Goal: Communication & Community: Answer question/provide support

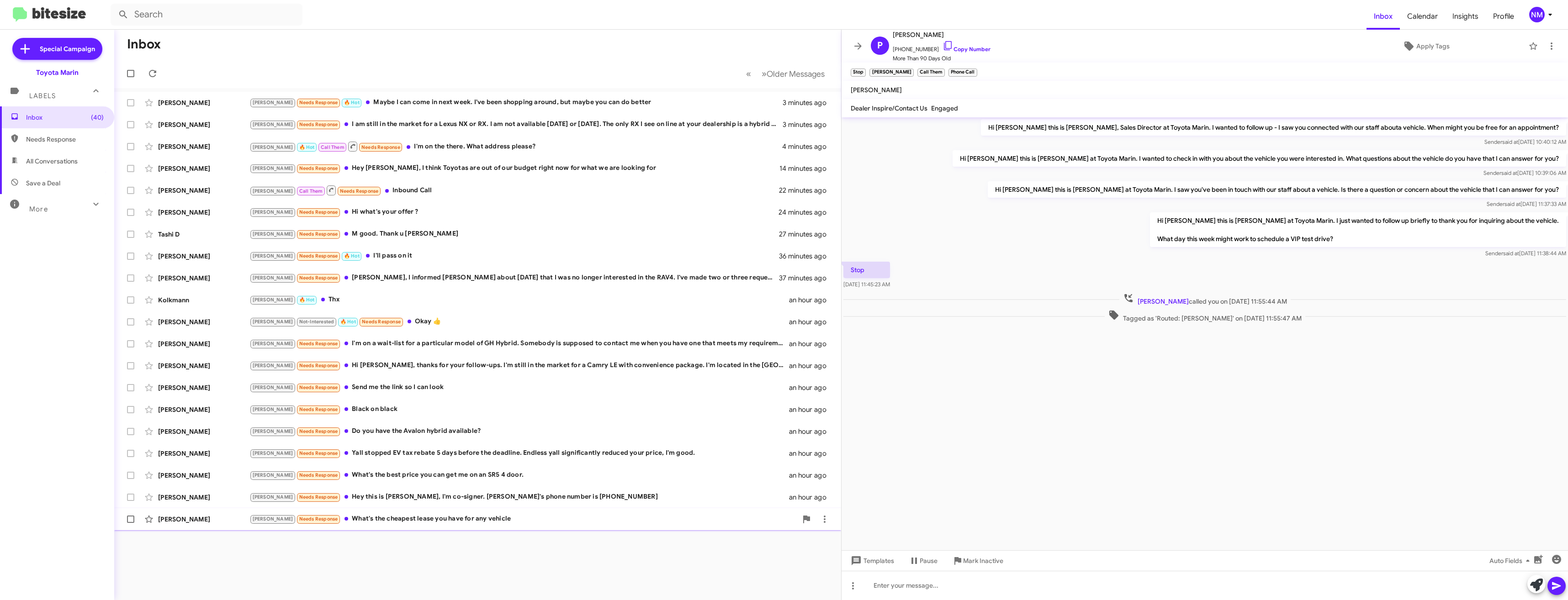
click at [397, 521] on div "Joel Needs Response What's the cheapest lease you have for any vehicle" at bounding box center [523, 518] width 548 height 10
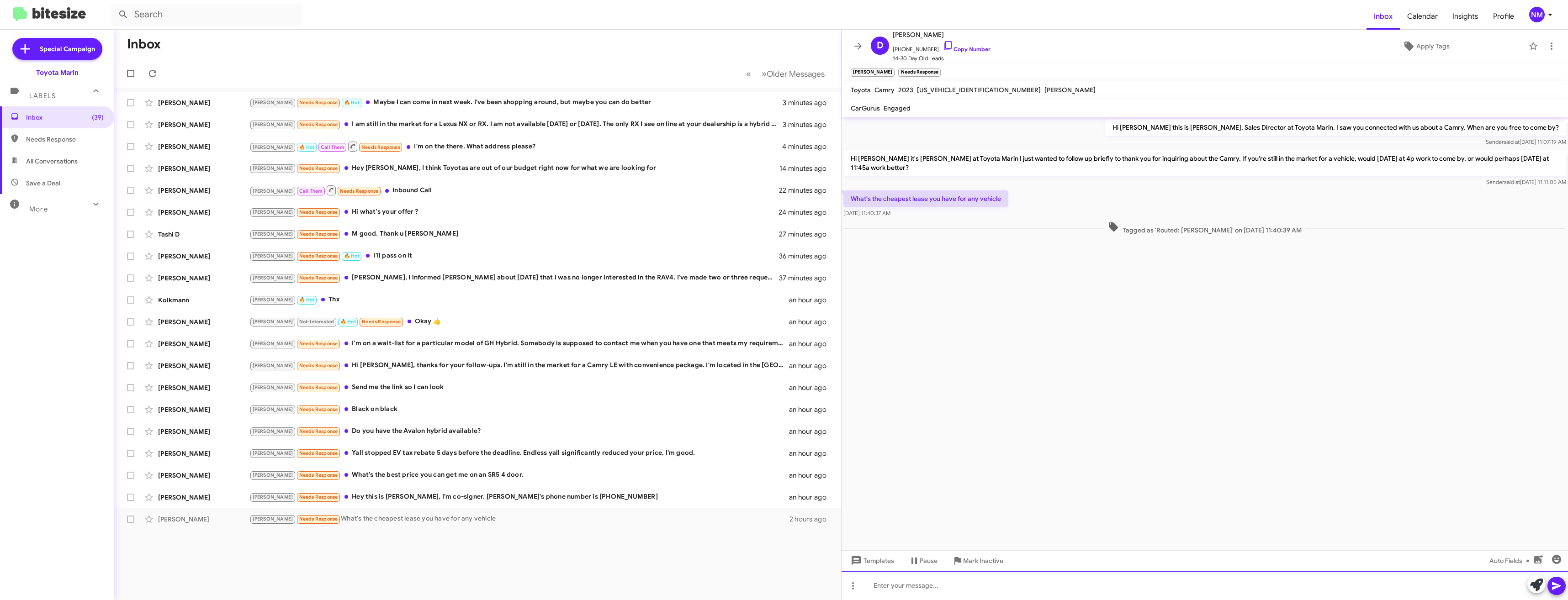
click at [946, 587] on div at bounding box center [1205, 585] width 726 height 29
click at [907, 583] on div at bounding box center [1205, 585] width 726 height 29
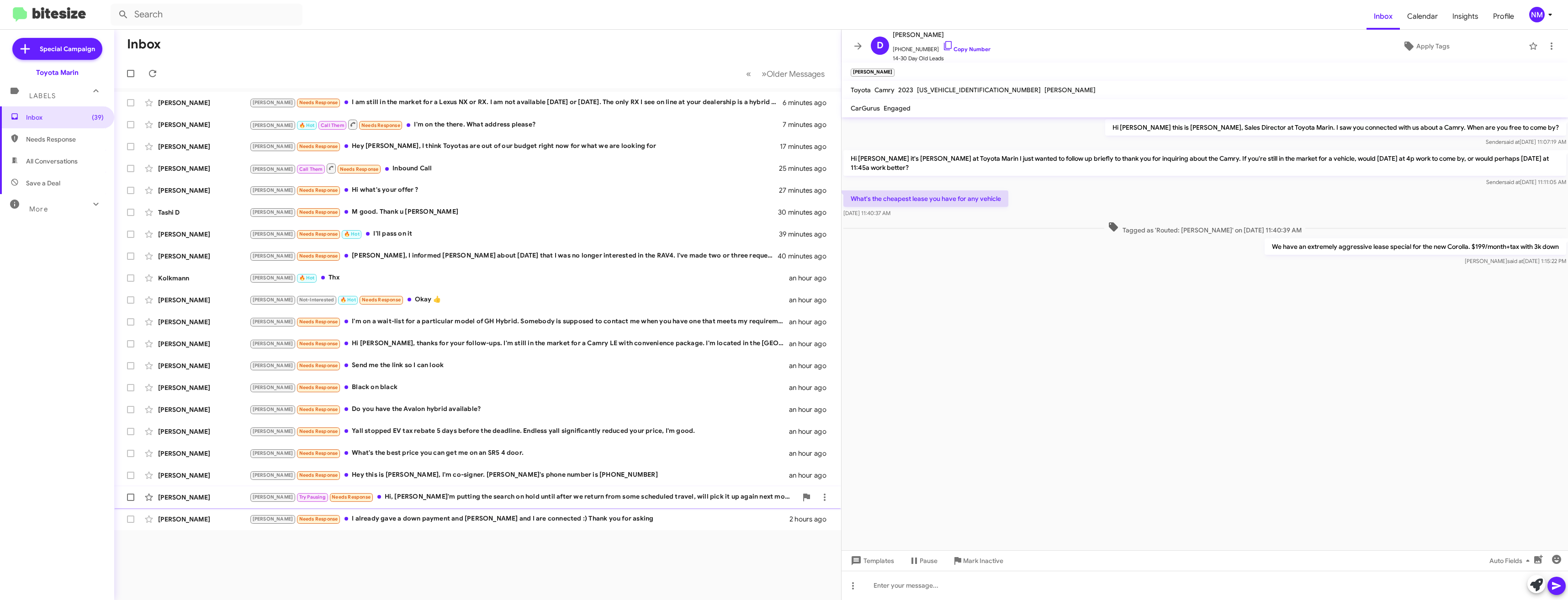
click at [491, 504] on div "Elizabeth Hunerberg Joel Try Pausing Needs Response Hi, Nathan I'm putting the …" at bounding box center [478, 497] width 712 height 18
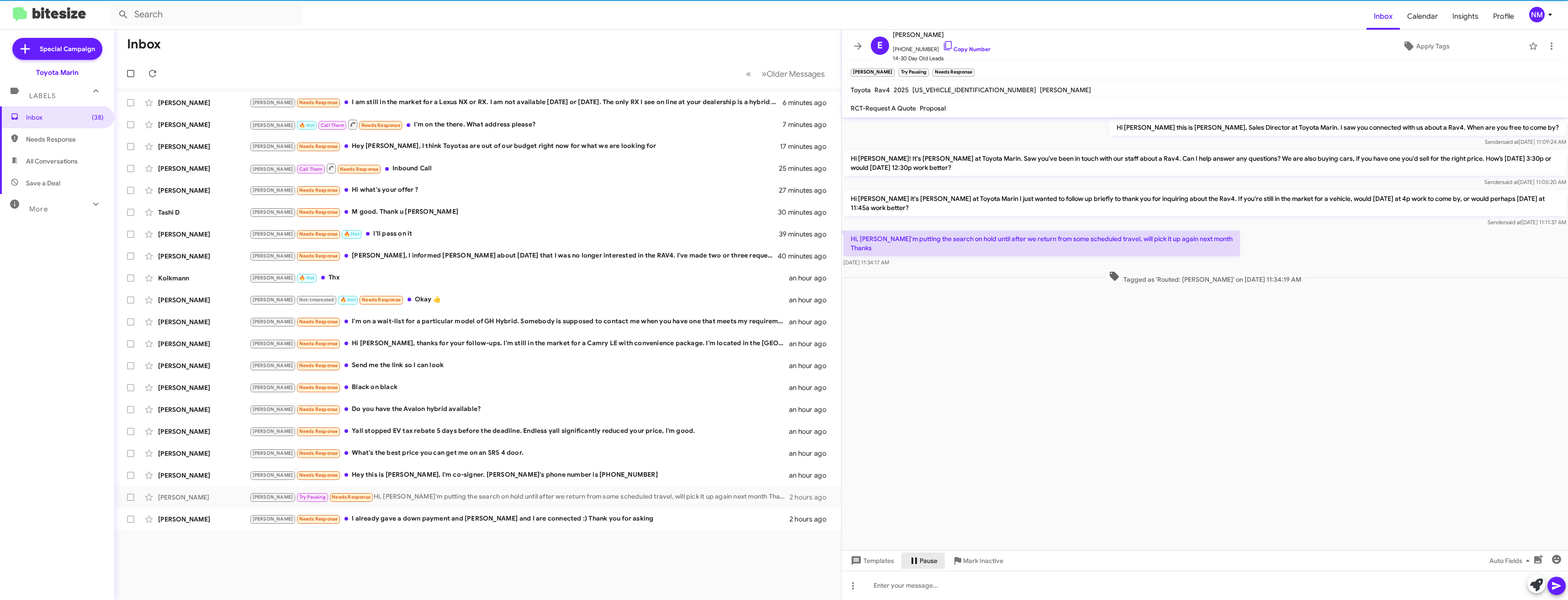
click at [925, 559] on span "Pause" at bounding box center [928, 560] width 18 height 16
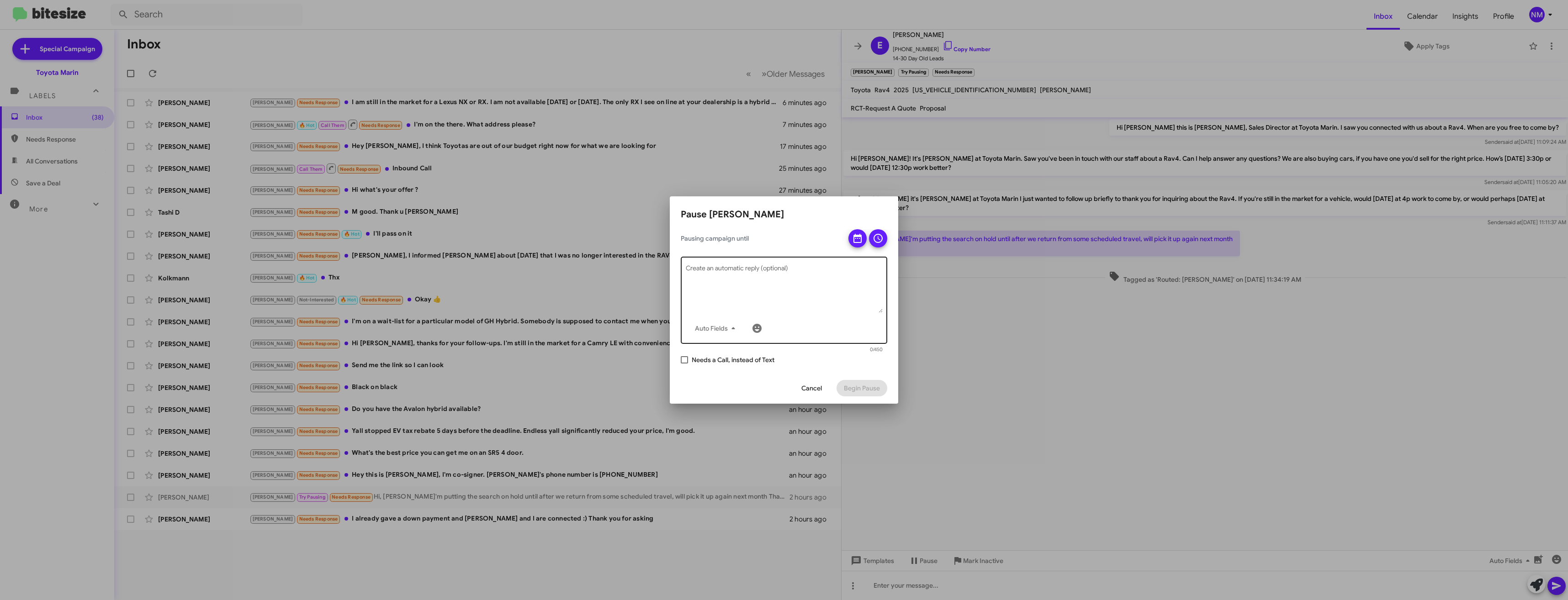
click at [816, 298] on textarea "Create an automatic reply (optional)" at bounding box center [785, 289] width 197 height 47
click at [863, 245] on button at bounding box center [858, 239] width 18 height 18
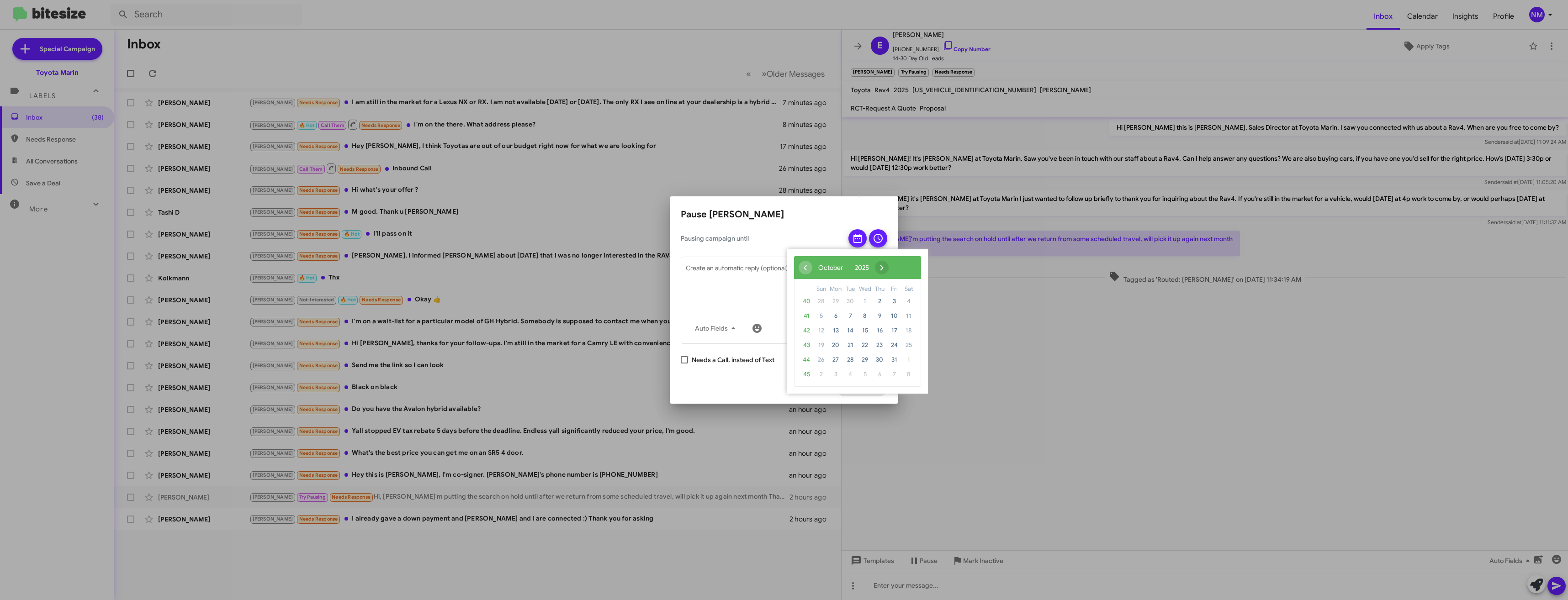
click at [889, 267] on span "›" at bounding box center [881, 268] width 14 height 14
drag, startPoint x: 858, startPoint y: 319, endPoint x: 864, endPoint y: 318, distance: 6.1
click at [864, 318] on span "5" at bounding box center [865, 316] width 15 height 15
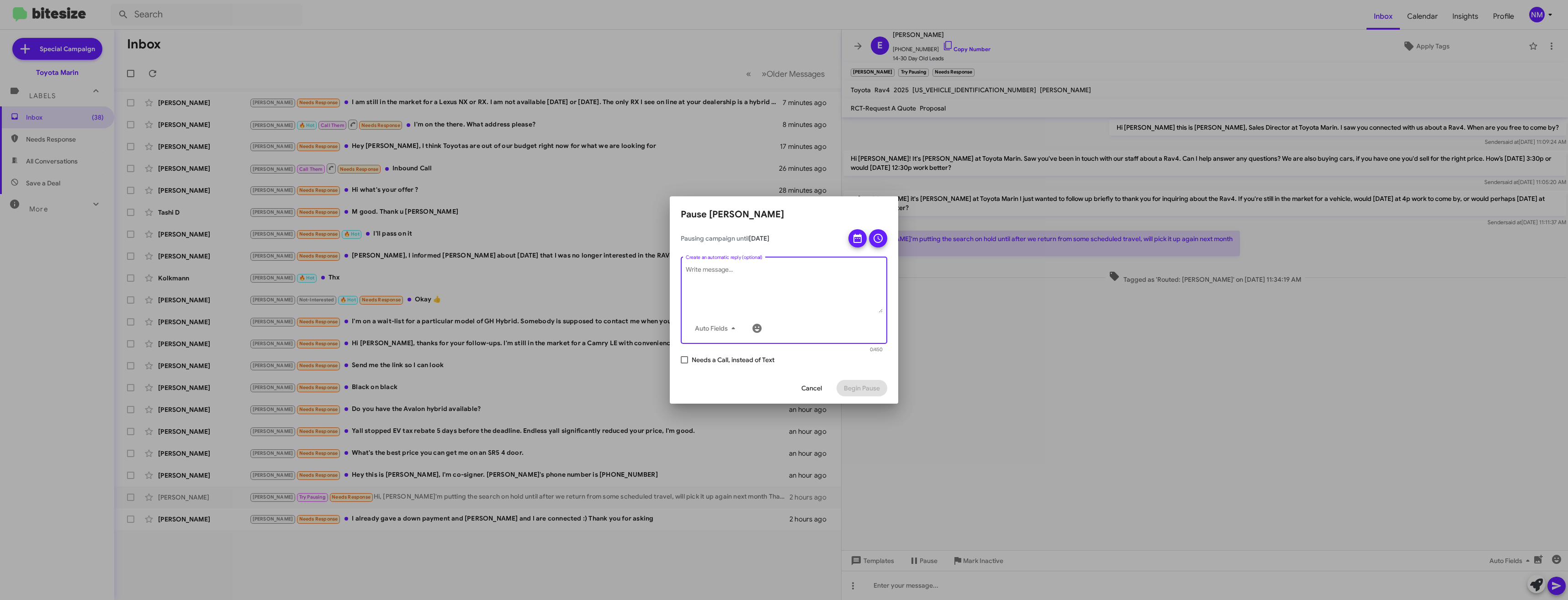
click at [838, 310] on textarea "Create an automatic reply (optional)" at bounding box center [785, 289] width 197 height 47
click at [745, 360] on mat-tooltip-component "Insert emoji (Ctrl+Shift+2)" at bounding box center [757, 351] width 74 height 27
click at [794, 290] on textarea "Create an automatic reply (optional)" at bounding box center [785, 289] width 197 height 47
type textarea "a"
click at [834, 292] on textarea "a" at bounding box center [785, 289] width 197 height 47
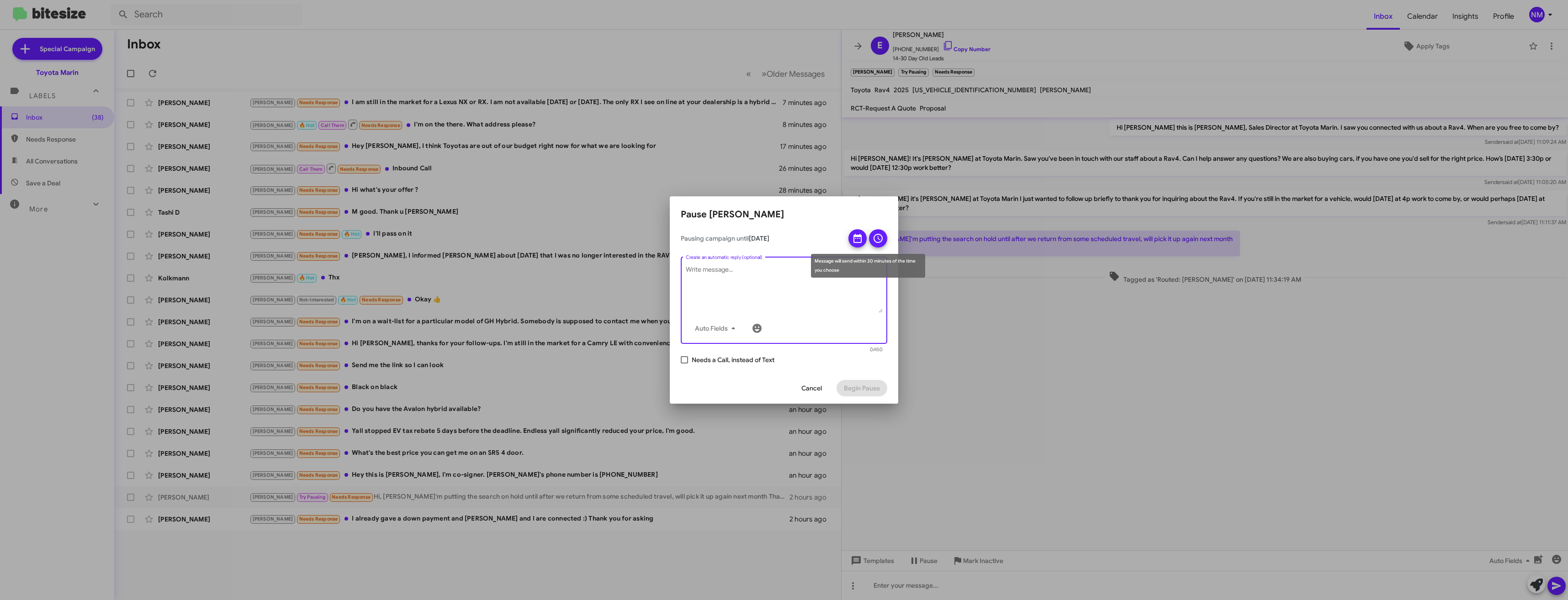
click at [883, 240] on icon at bounding box center [878, 239] width 11 height 11
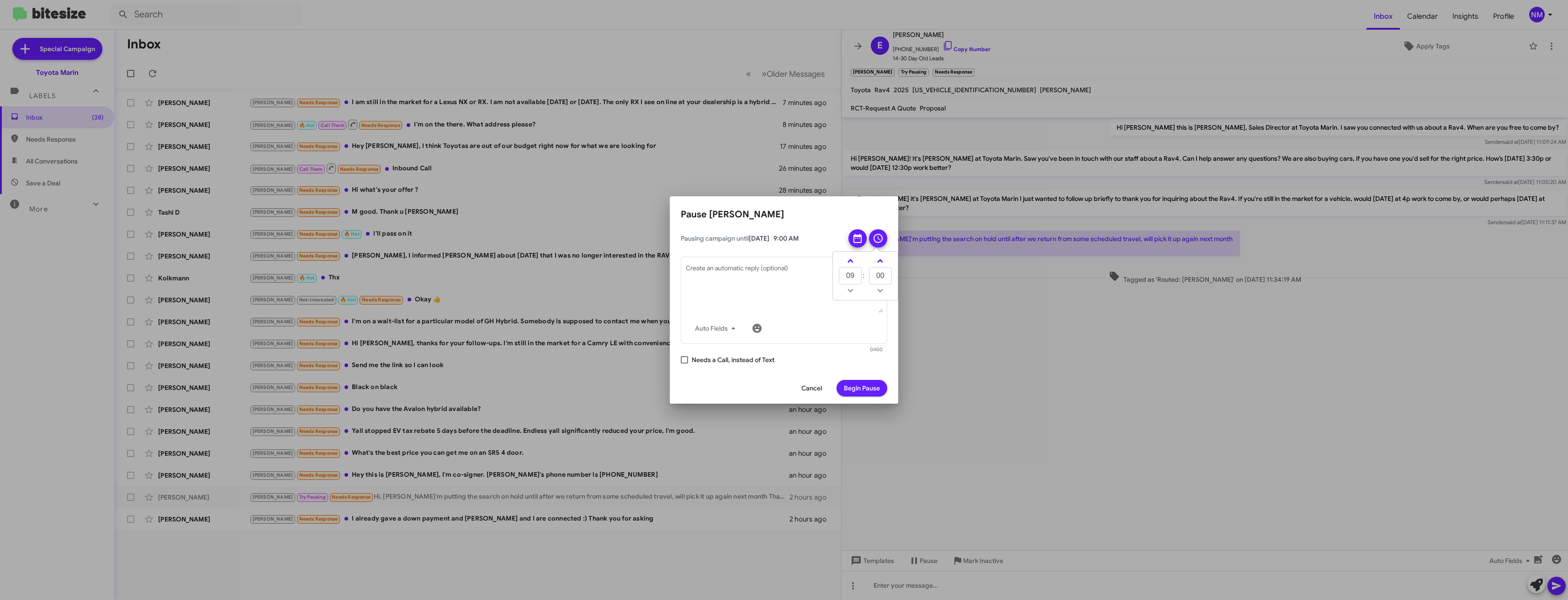
click at [827, 226] on app-pause-tab "Pause Elizabeth Hunerberg Pausing campaign until Nov 5, 2025 9:00 AM 09 : 00 Au…" at bounding box center [783, 305] width 206 height 196
click at [868, 393] on span "Begin Pause" at bounding box center [861, 388] width 36 height 16
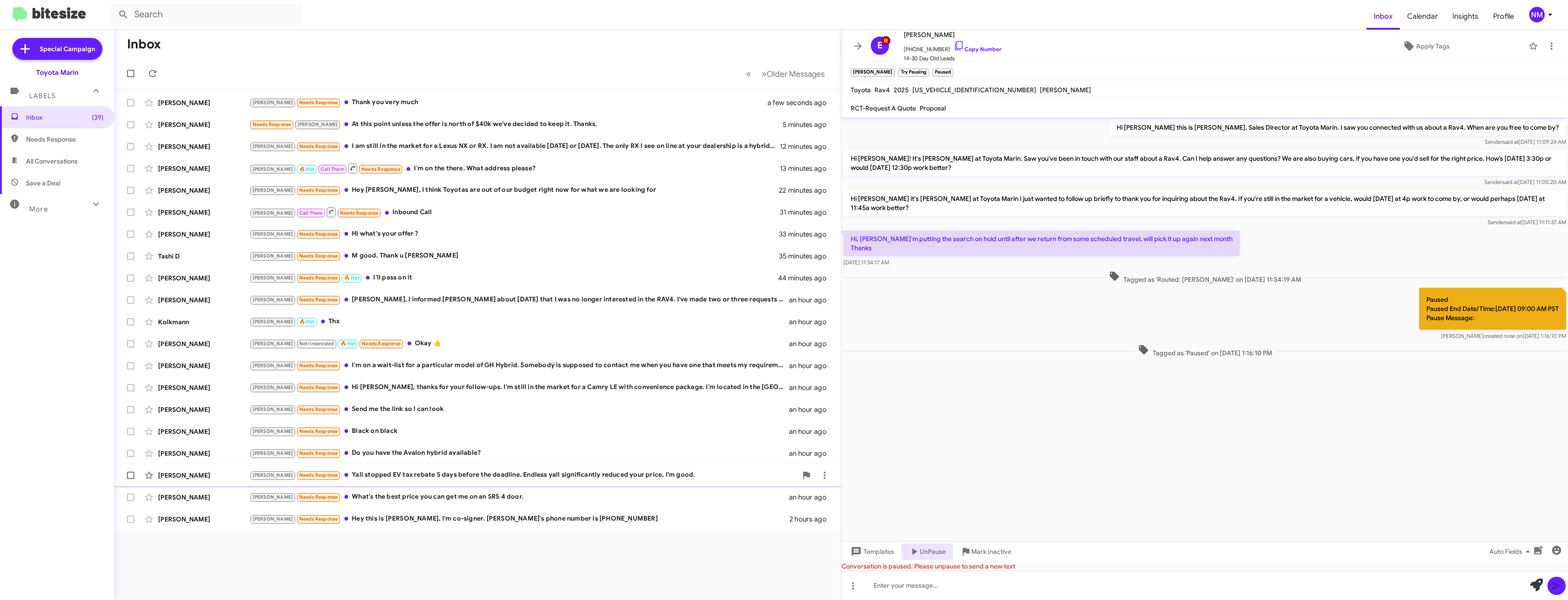
click at [602, 479] on div "Joel Needs Response Yall stopped EV tax rebate 5 days before the deadline. Endl…" at bounding box center [523, 475] width 548 height 10
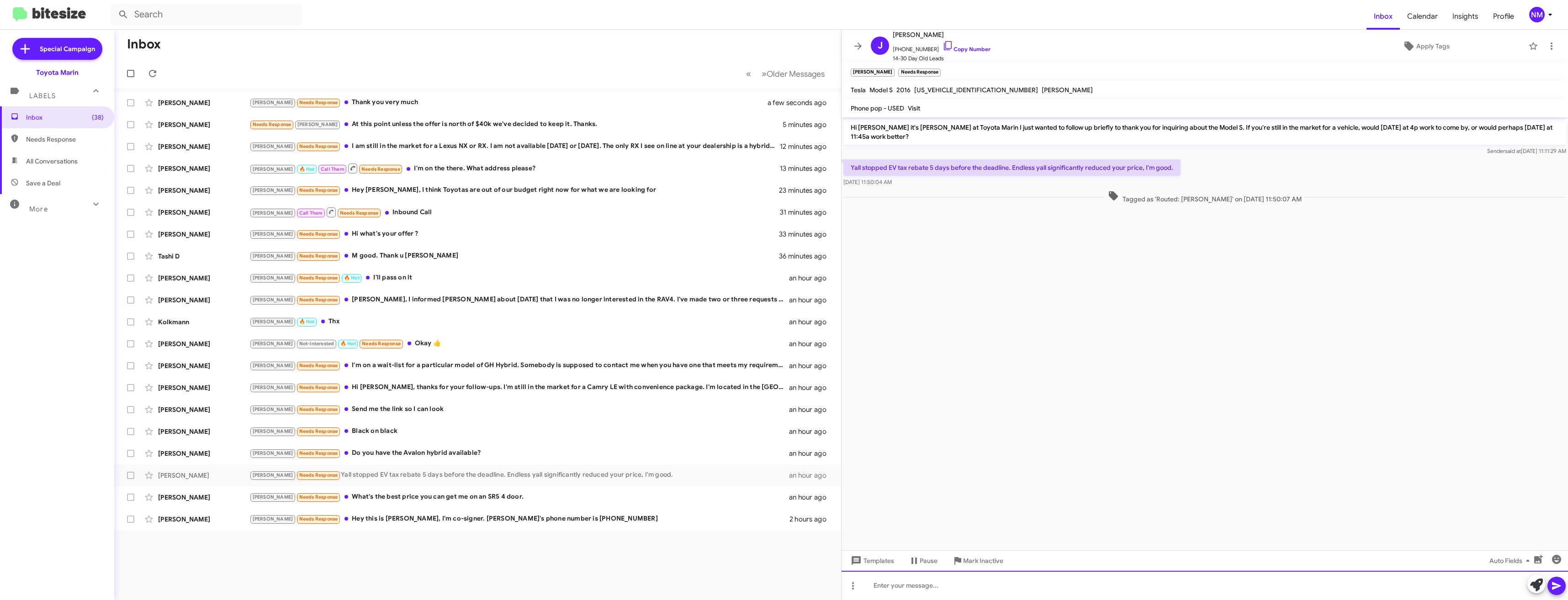
click at [891, 577] on div at bounding box center [1205, 585] width 726 height 29
click at [1233, 585] on div "Gotcha it wasn't us who stopped the rebate actually it was the government, so n…" at bounding box center [1205, 585] width 726 height 29
click at [345, 449] on div "Joel Needs Response Do you have the Avalon hybrid available?" at bounding box center [523, 453] width 548 height 10
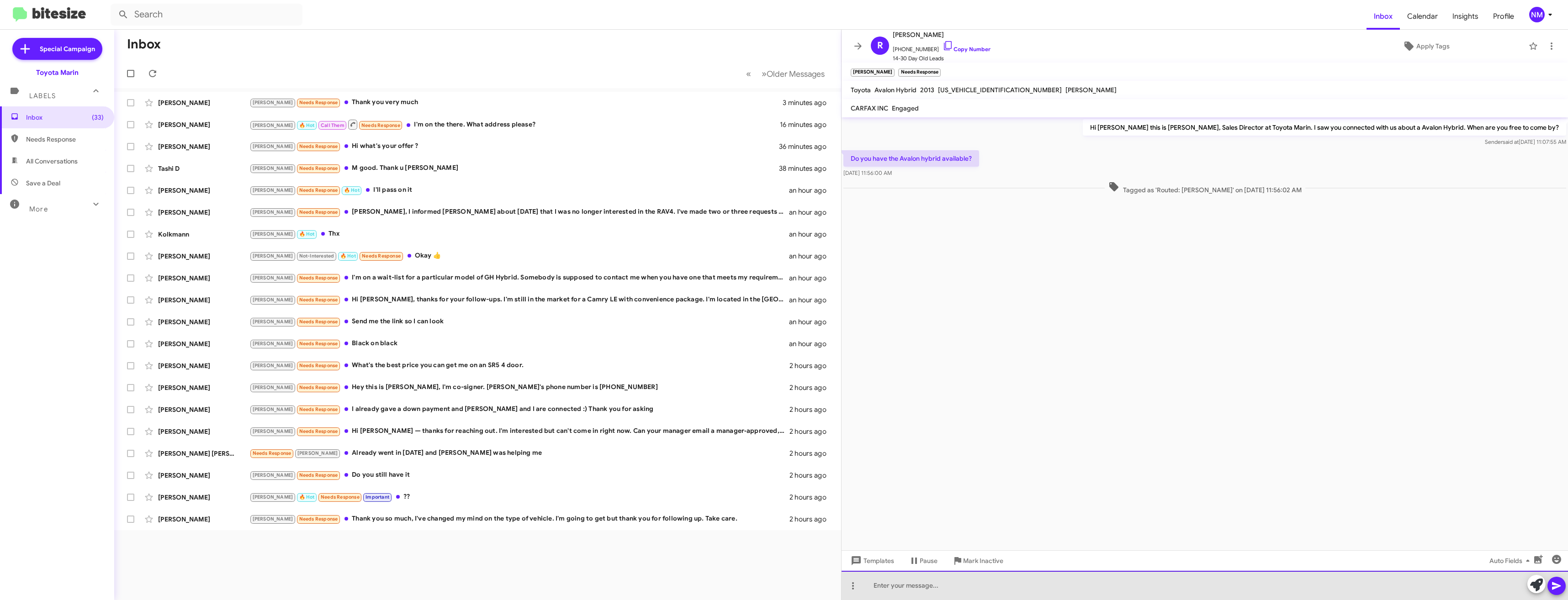
click at [942, 588] on div at bounding box center [1205, 585] width 726 height 29
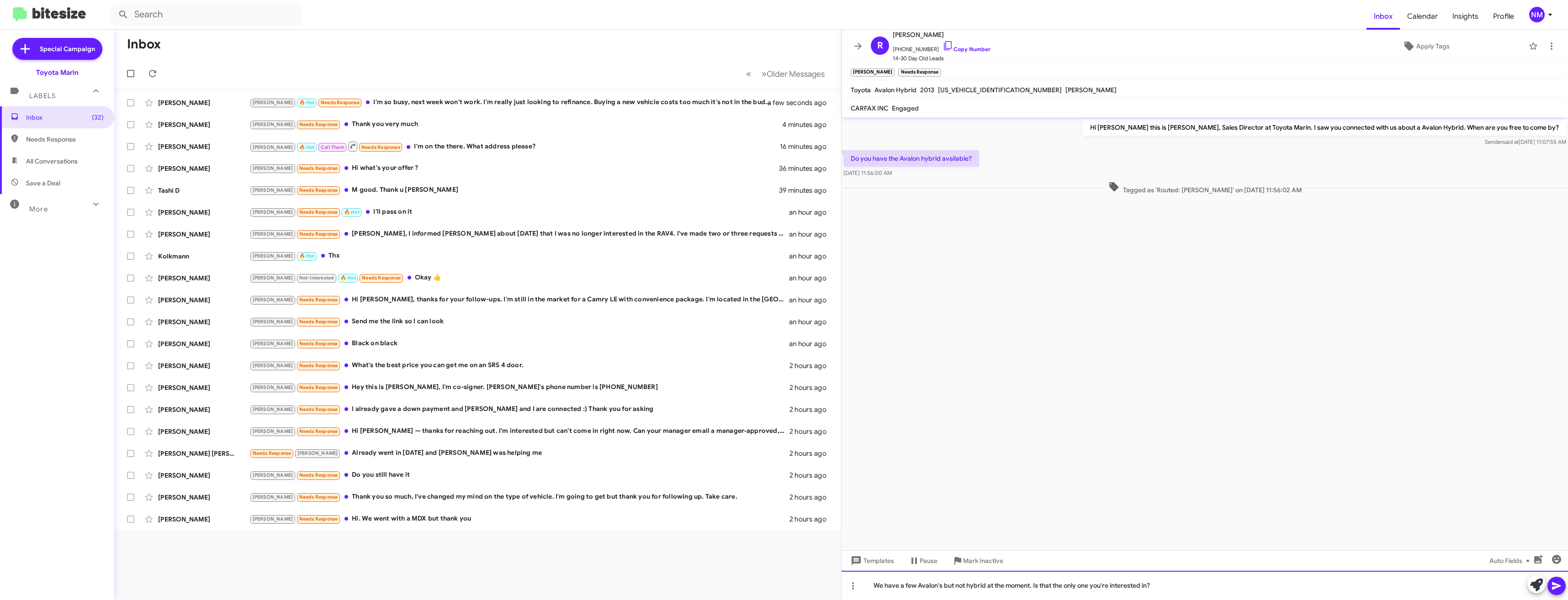
click at [1171, 593] on div "We have a few Avalon's but not hybrid at the moment. Is that the only one you'r…" at bounding box center [1205, 585] width 726 height 29
click at [1558, 595] on span at bounding box center [1556, 586] width 11 height 18
click at [1559, 591] on span at bounding box center [1556, 586] width 11 height 18
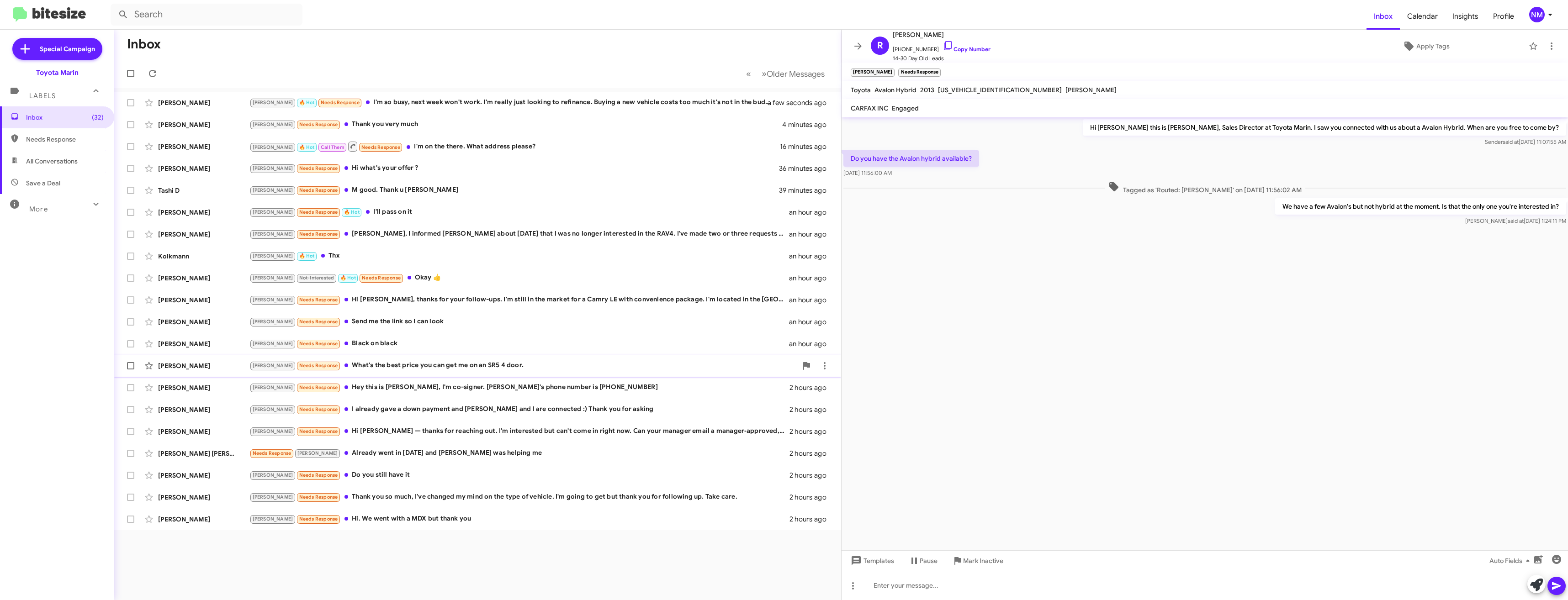
click at [420, 363] on div "Joel Needs Response What's the best price you can get me on an SR5 4 door." at bounding box center [523, 365] width 548 height 10
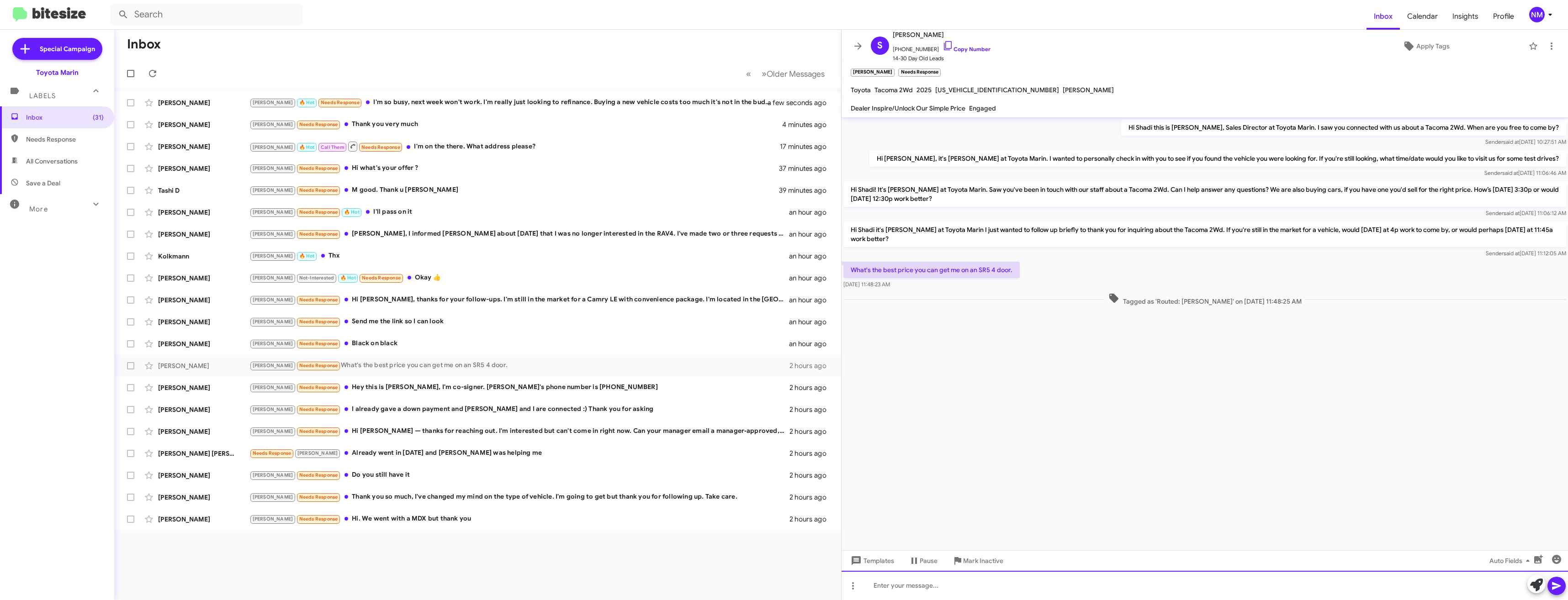
click at [905, 588] on div at bounding box center [1205, 585] width 726 height 29
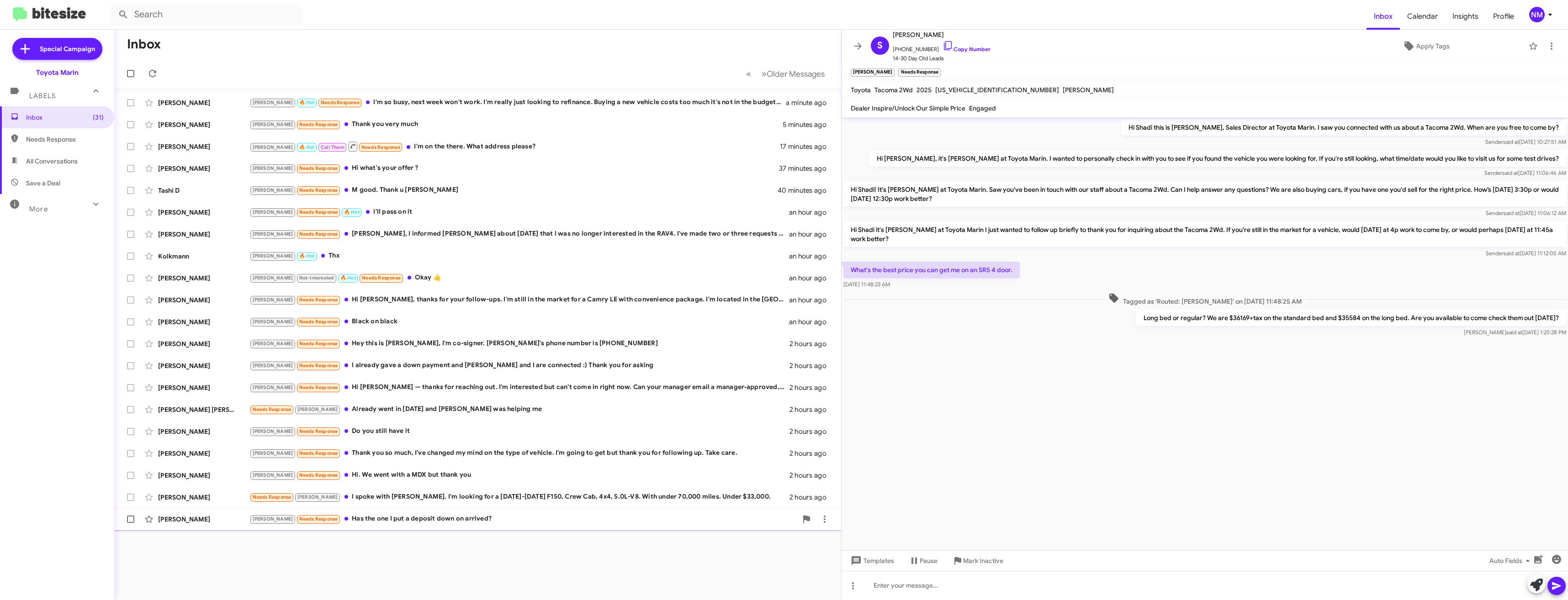
click at [457, 525] on div "Samuel Gaeta Joel Needs Response Has the one I put a deposit down on arrived? 2…" at bounding box center [478, 519] width 712 height 18
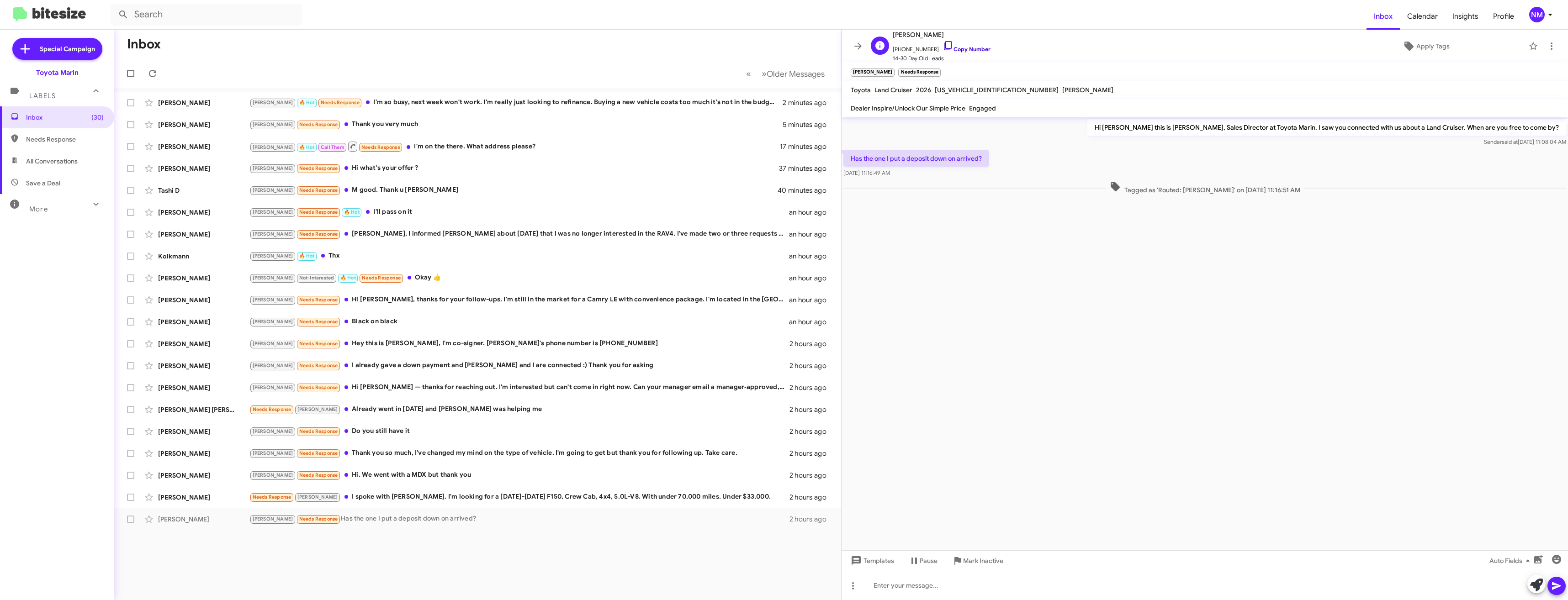
click at [944, 43] on icon at bounding box center [948, 46] width 8 height 9
click at [934, 582] on div at bounding box center [1205, 585] width 726 height 29
click at [479, 526] on div "Tyler Brandt Joel Needs Response Hi Nathan, thanks for reaching out. I have spo…" at bounding box center [478, 519] width 712 height 18
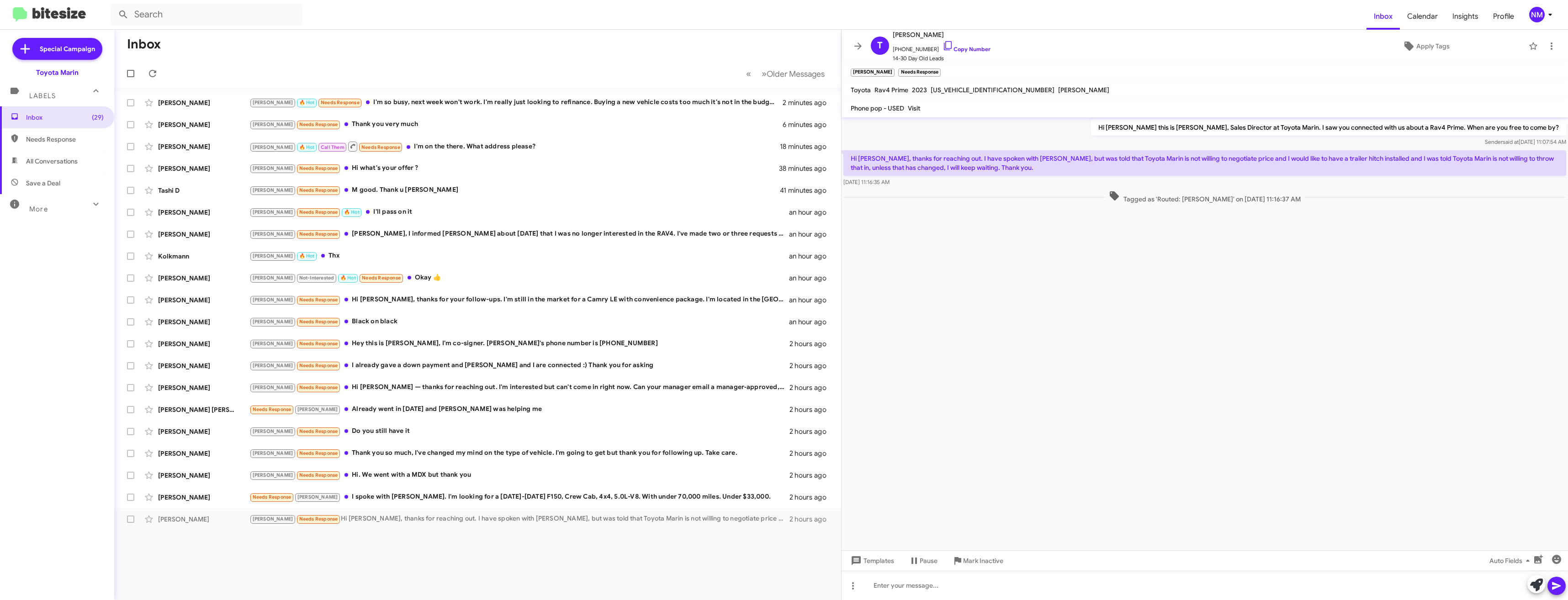
click at [981, 91] on span "JTMEB3FV8PD116859" at bounding box center [992, 90] width 124 height 9
copy span "JTMEB3FV8PD116859"
click at [942, 43] on icon at bounding box center [948, 46] width 11 height 11
copy span "JTMEB3FV8PD116859"
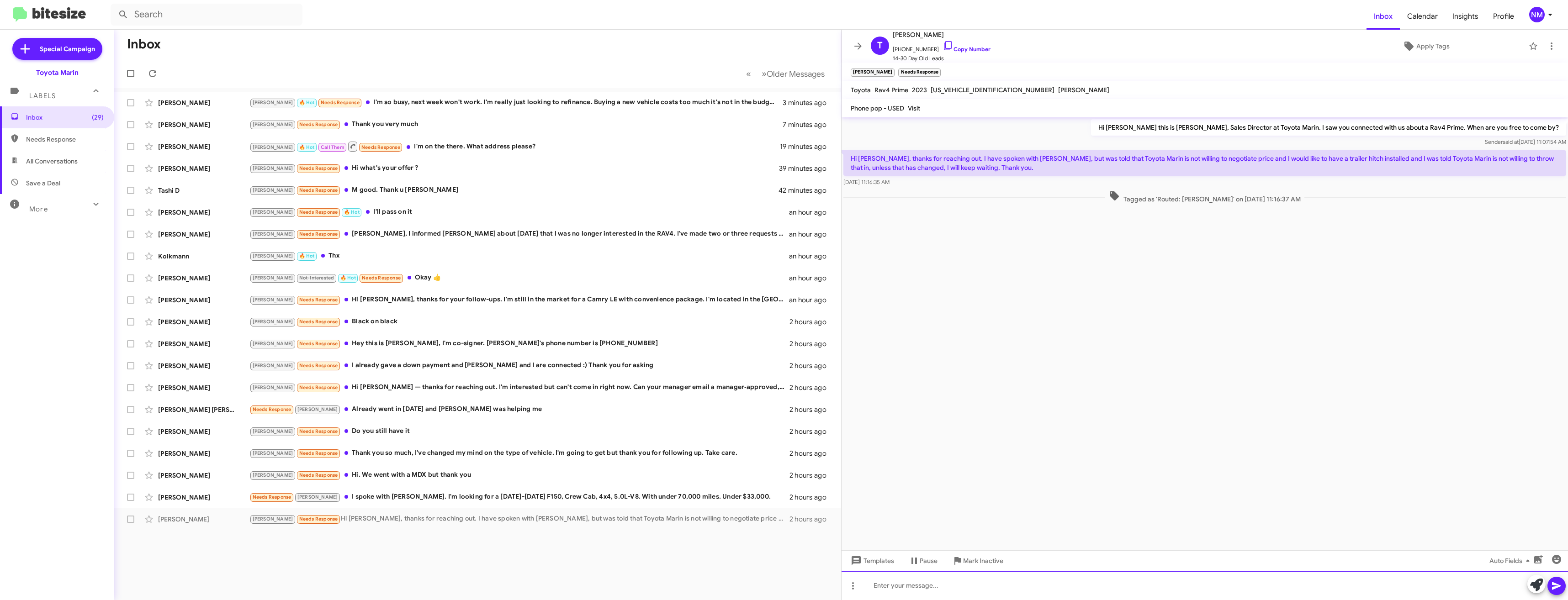
click at [919, 591] on div at bounding box center [1205, 585] width 726 height 29
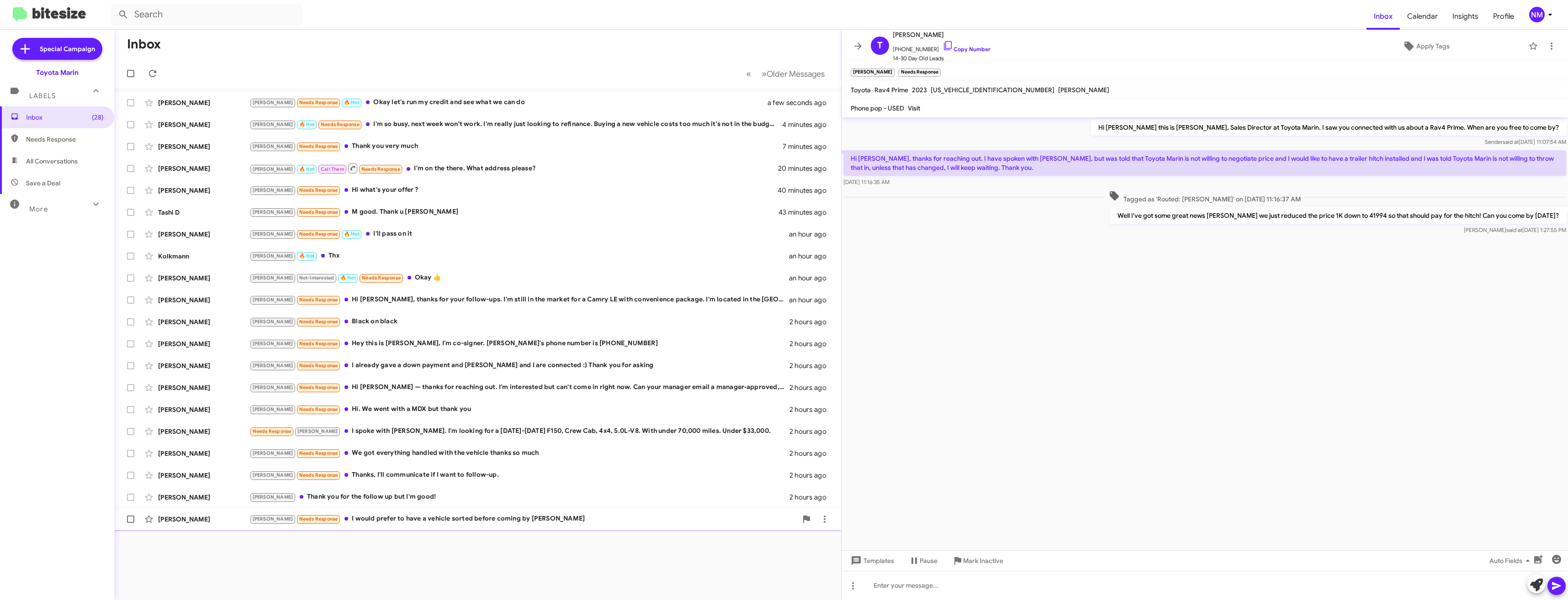
click at [463, 528] on div "Huong Trinh Joel Needs Response I would prefer to have a vehicle sorted before …" at bounding box center [478, 519] width 712 height 18
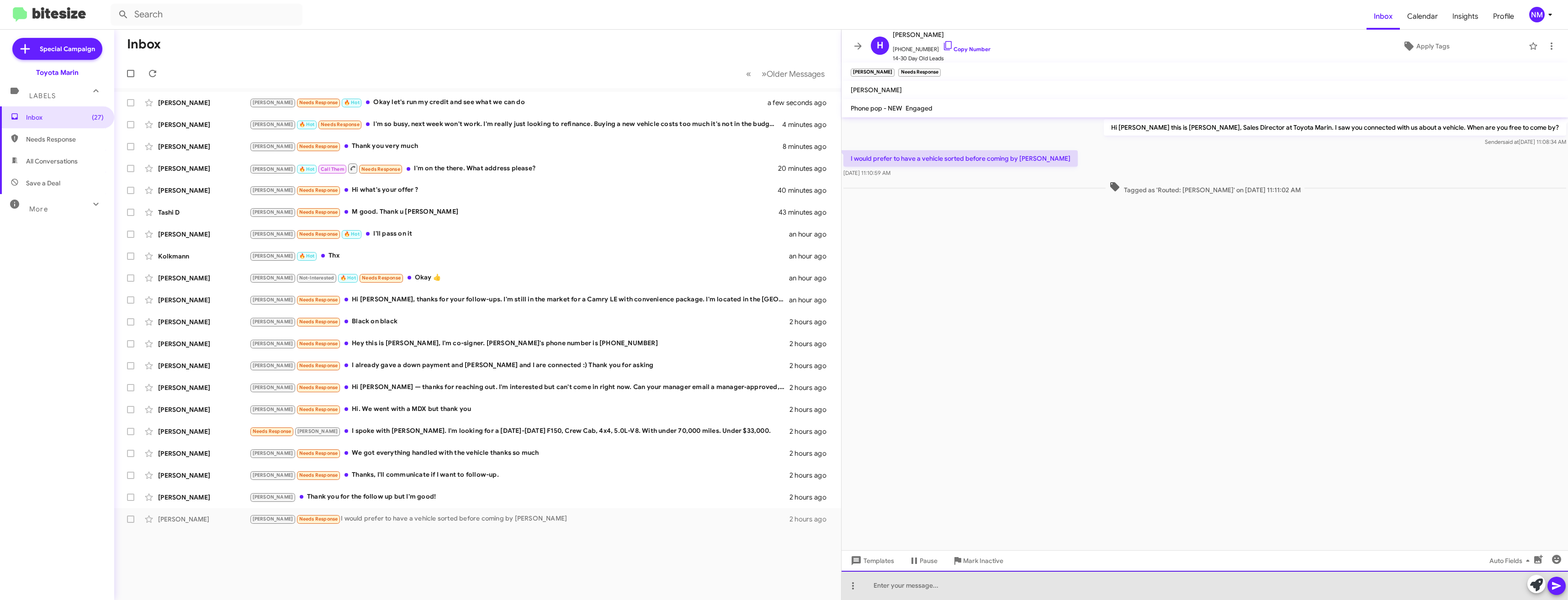
click at [922, 584] on div at bounding box center [1205, 585] width 726 height 29
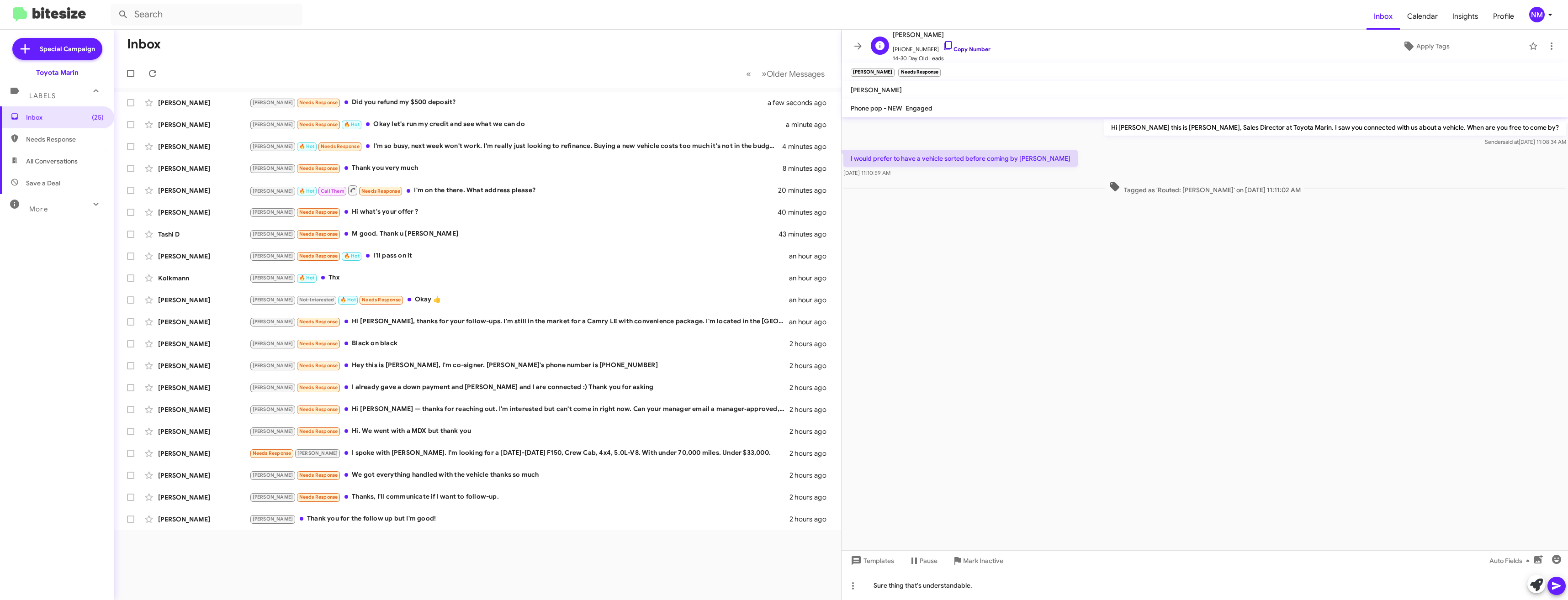
click at [956, 47] on link "Copy Number" at bounding box center [966, 49] width 48 height 7
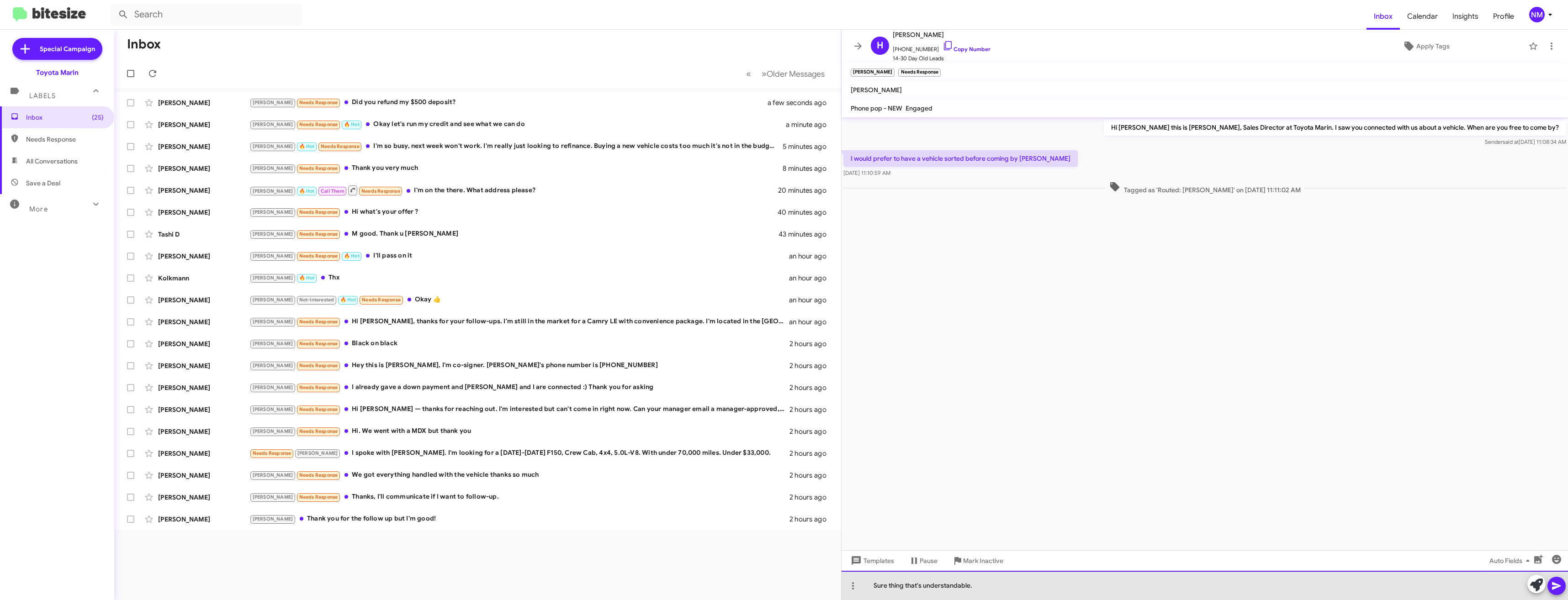
click at [1003, 577] on div "Sure thing that's understandable." at bounding box center [1205, 585] width 726 height 29
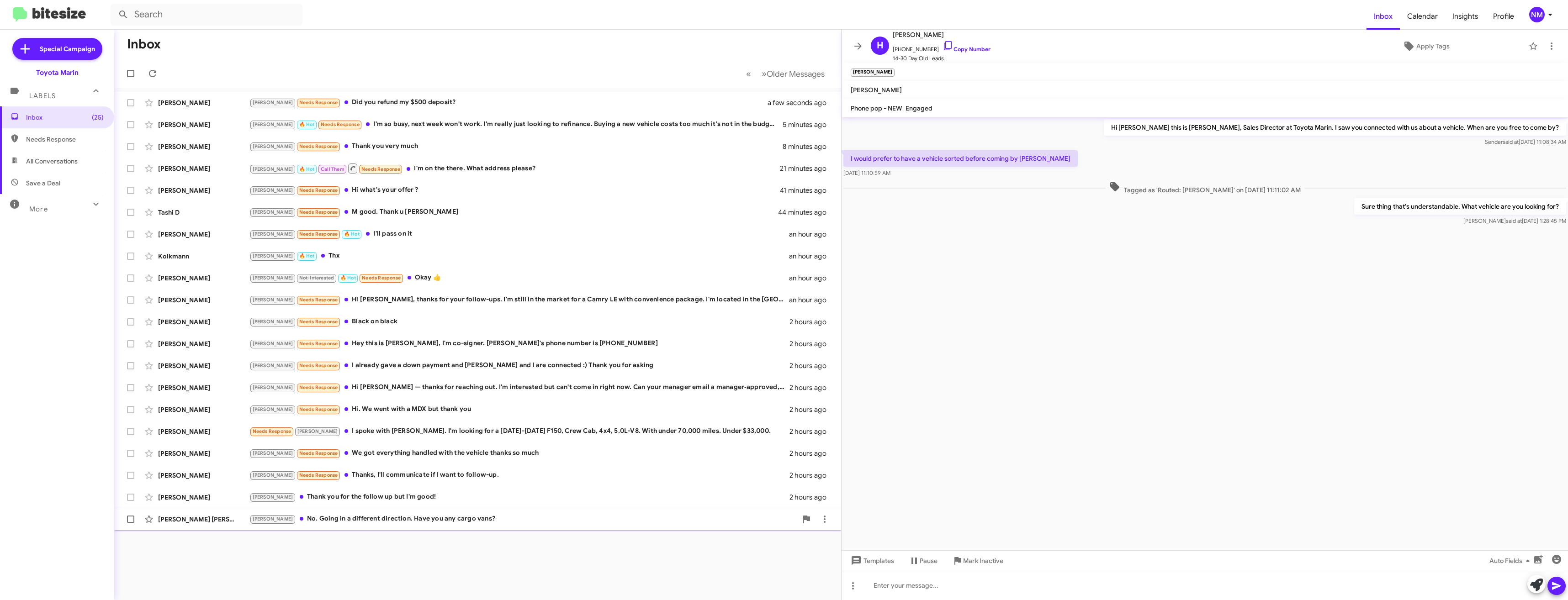
click at [413, 519] on div "Joel No. Going in a different direction. Have you any cargo vans?" at bounding box center [523, 518] width 548 height 10
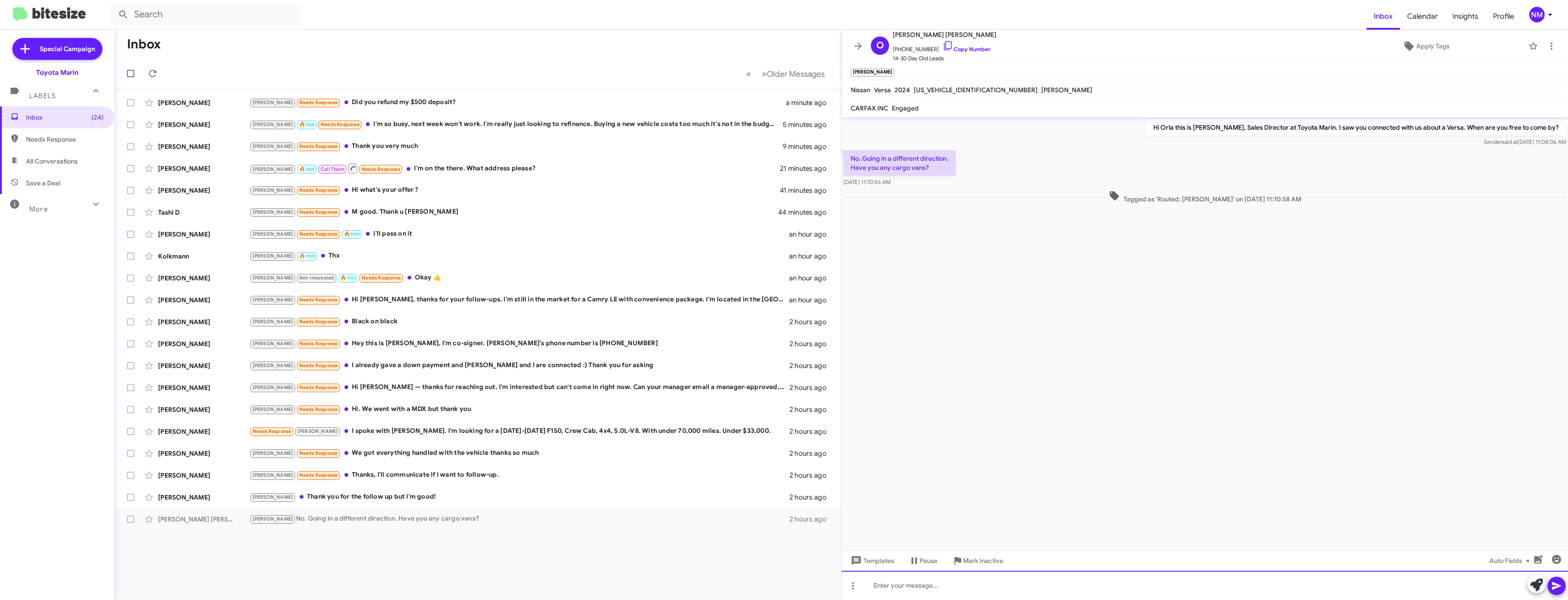
click at [926, 588] on div at bounding box center [1205, 585] width 726 height 29
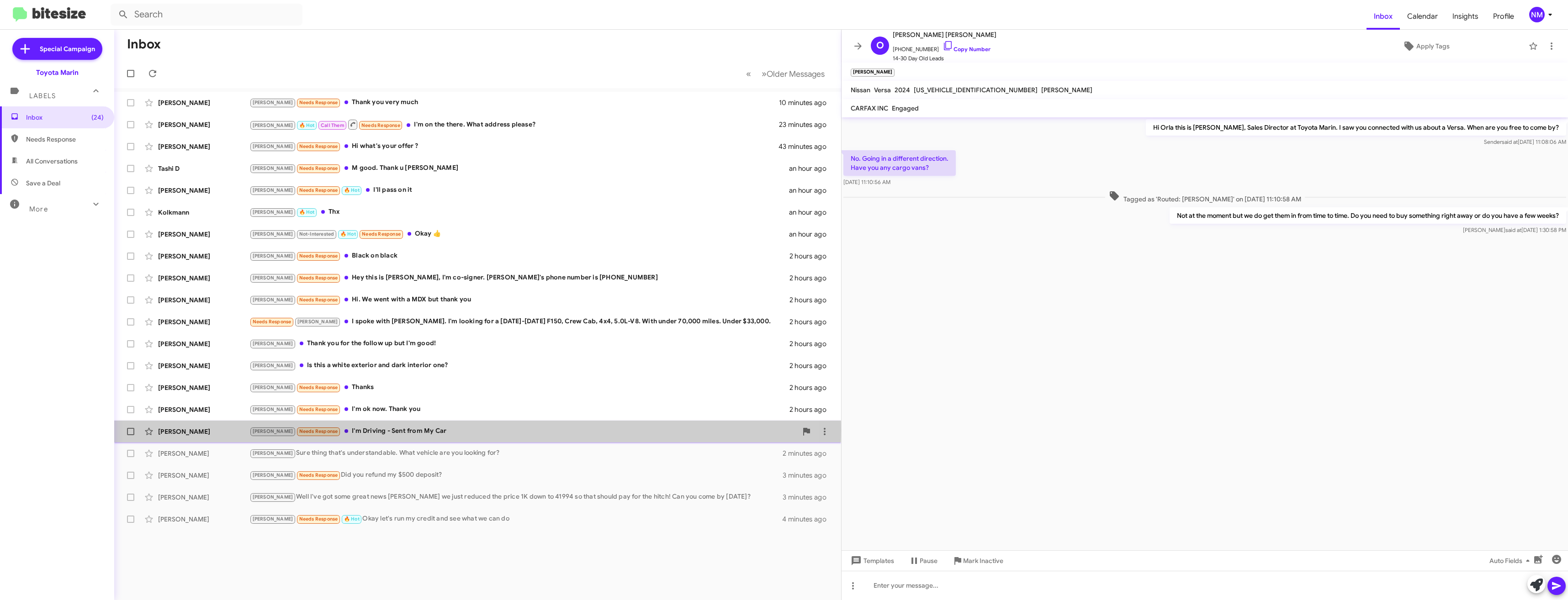
click at [424, 430] on div "Joel Needs Response I'm Driving - Sent from My Car" at bounding box center [523, 431] width 548 height 10
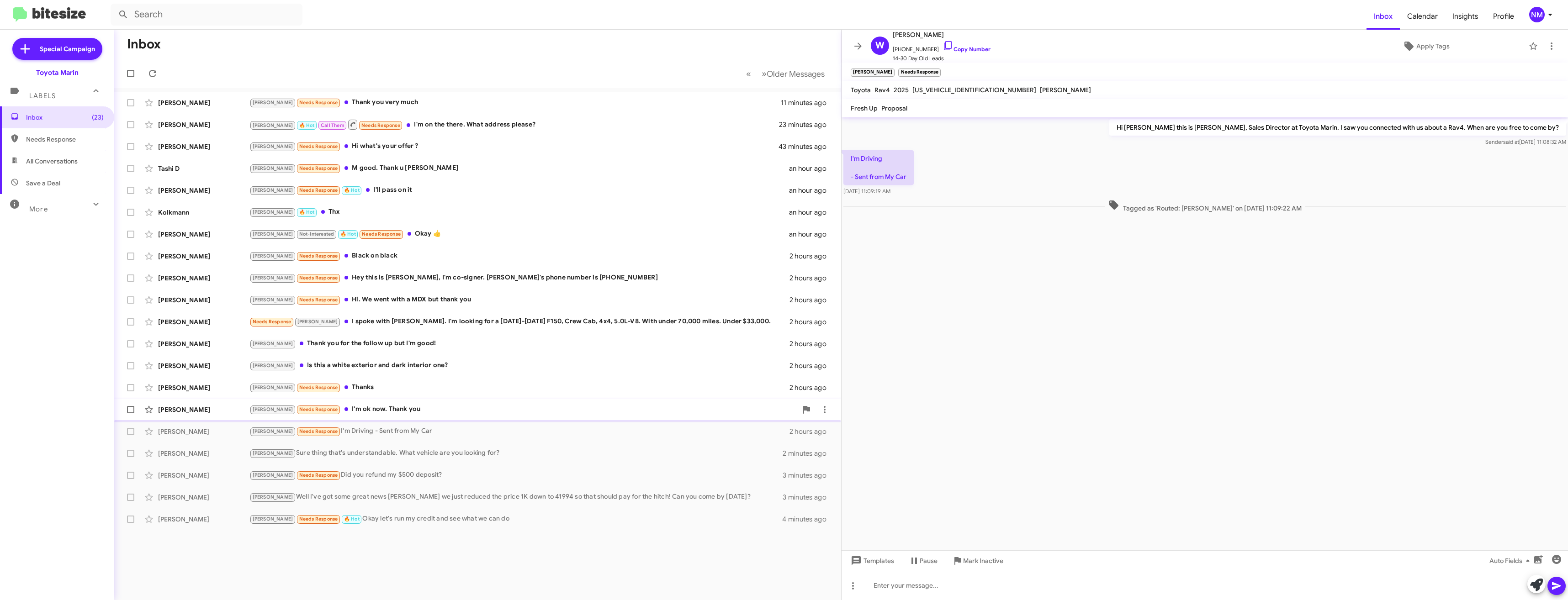
click at [370, 416] on div "Franklin Saephanh Joel Needs Response I'm ok now. Thank you 2 hours ago" at bounding box center [478, 410] width 712 height 18
click at [983, 591] on div at bounding box center [1205, 585] width 726 height 29
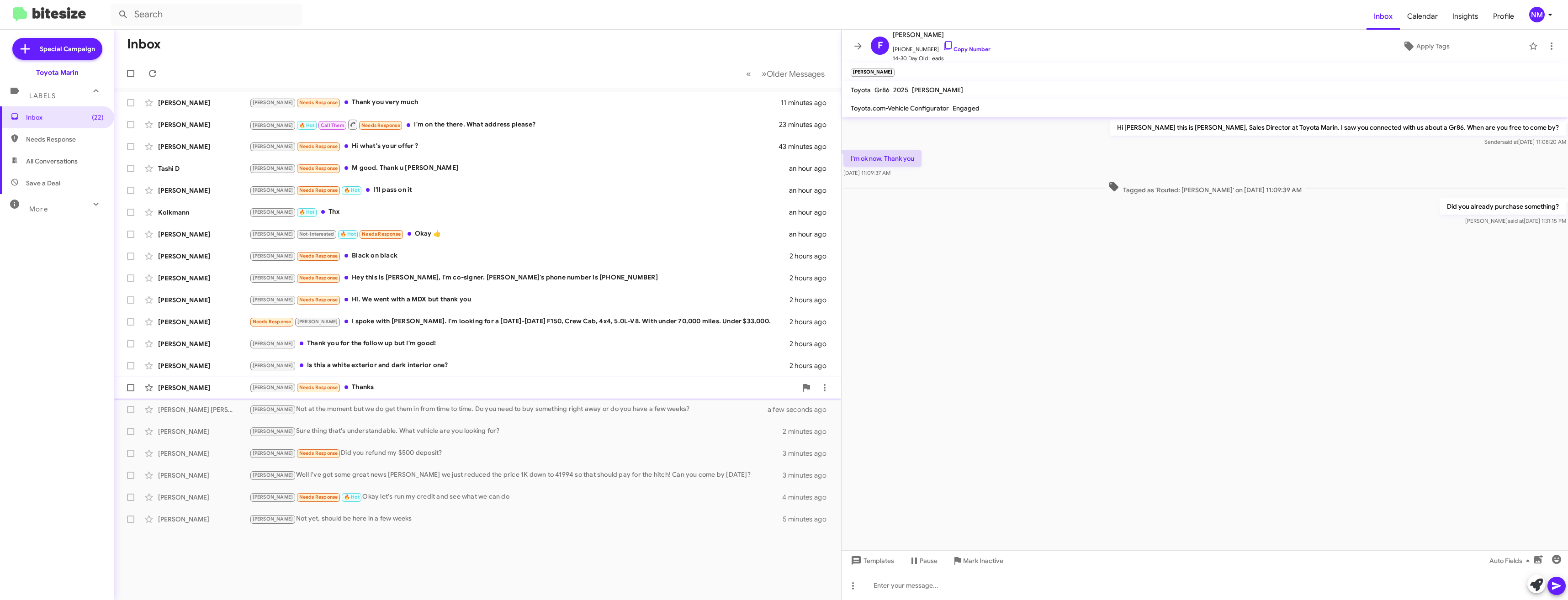
click at [314, 392] on div "Joel Needs Response Thanks" at bounding box center [523, 387] width 548 height 10
click at [956, 50] on link "Copy Number" at bounding box center [966, 49] width 48 height 7
click at [345, 362] on div "Joel Is this a white exterior and dark interior one?" at bounding box center [523, 365] width 548 height 10
click at [999, 91] on span "JTEVB5BR3S139BP16" at bounding box center [976, 90] width 63 height 9
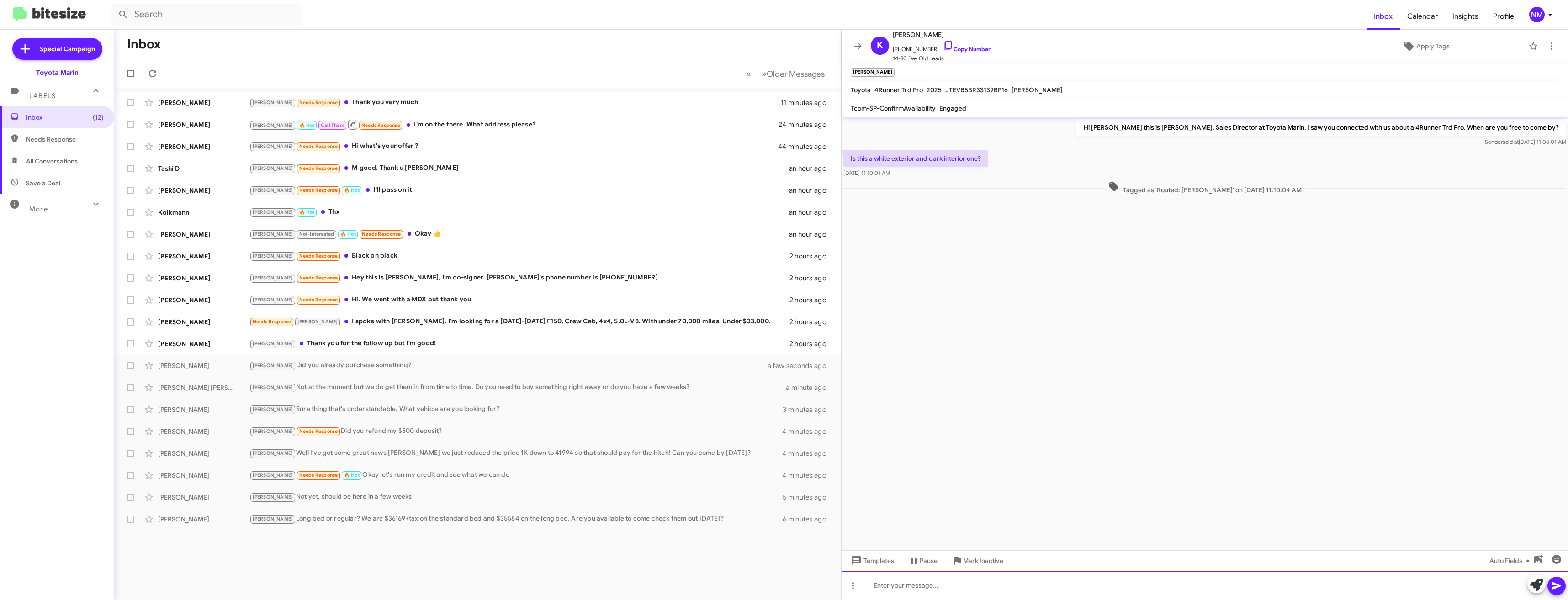
click at [921, 579] on div at bounding box center [1205, 585] width 726 height 29
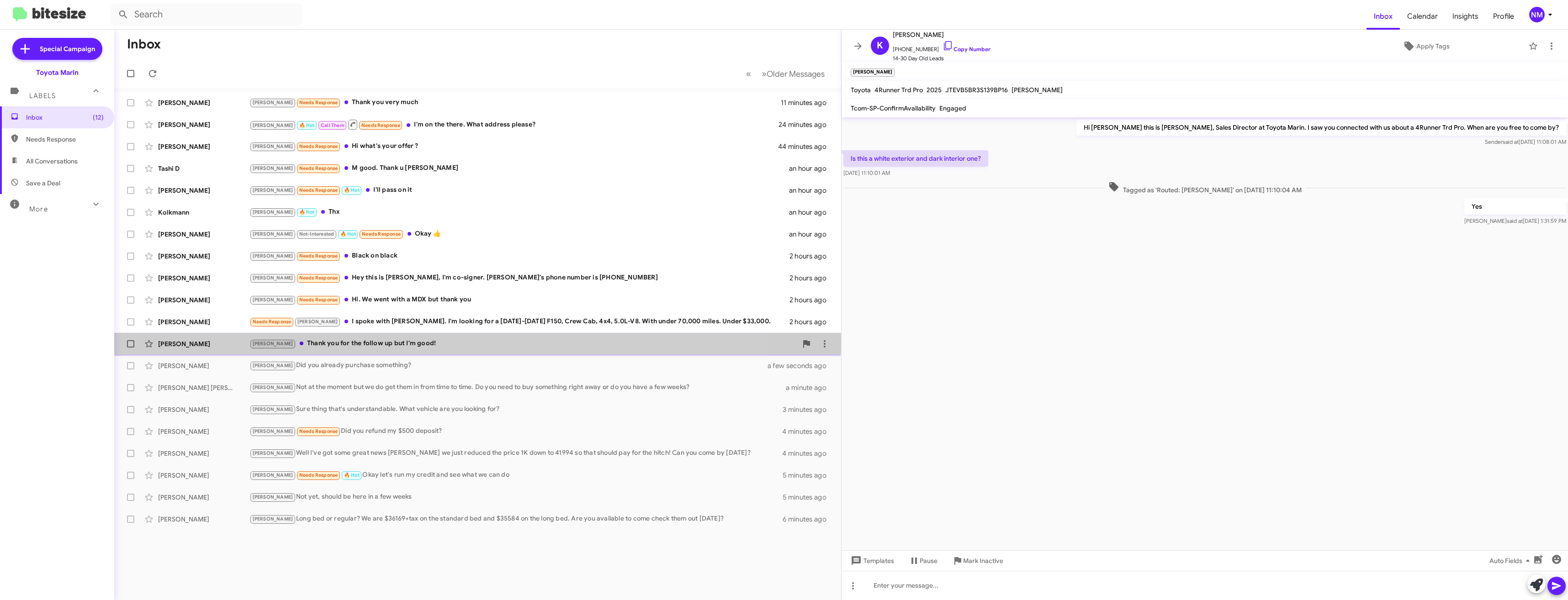
click at [399, 341] on div "Joel Thank you for the follow up but I'm good!" at bounding box center [523, 343] width 548 height 10
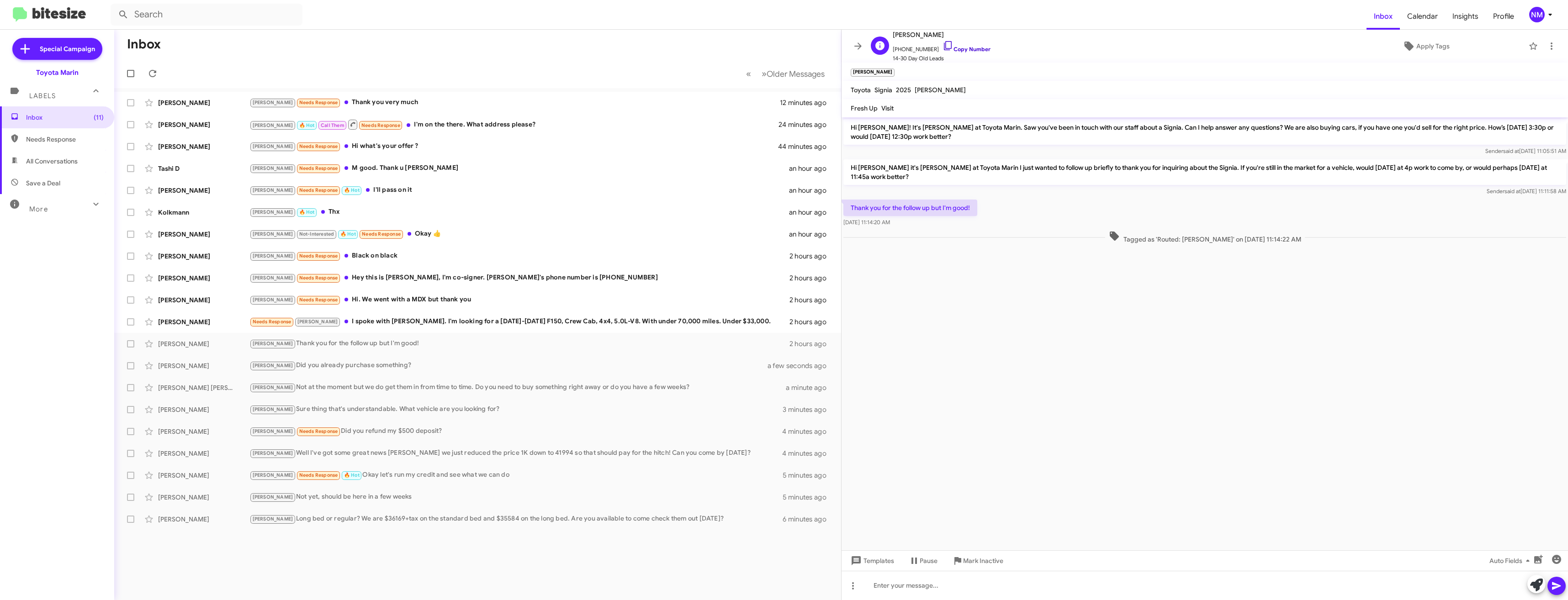
click at [967, 51] on link "Copy Number" at bounding box center [966, 49] width 48 height 7
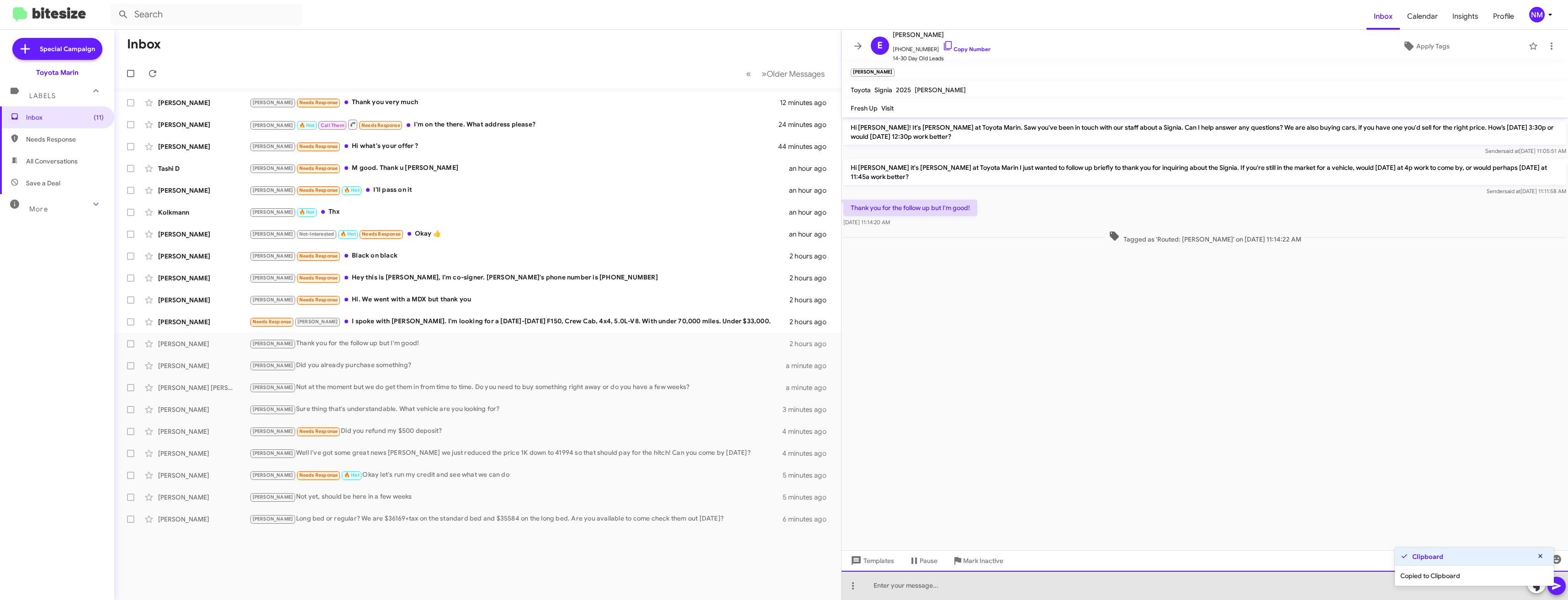
click at [898, 591] on div at bounding box center [1205, 585] width 726 height 29
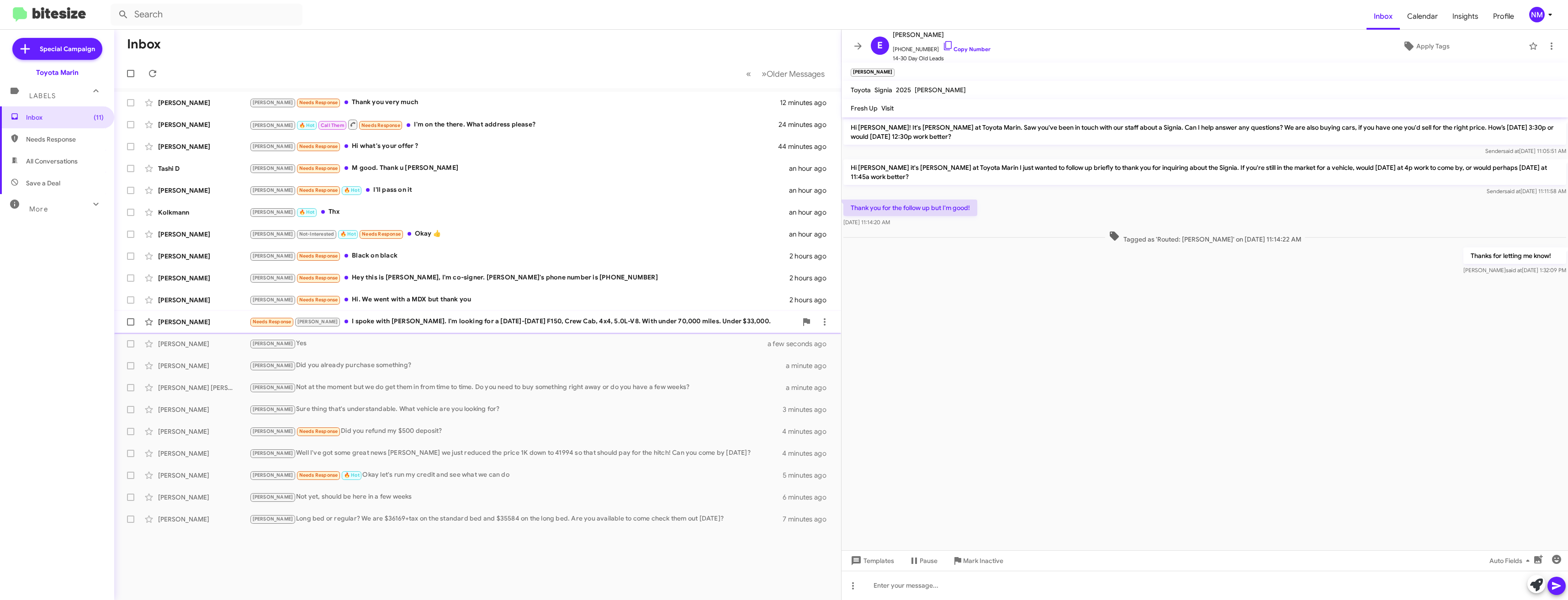
click at [373, 323] on div "Needs Response Joel I spoke with Keith. I'm looking for a 2018-2021 F150, Crew …" at bounding box center [523, 321] width 548 height 10
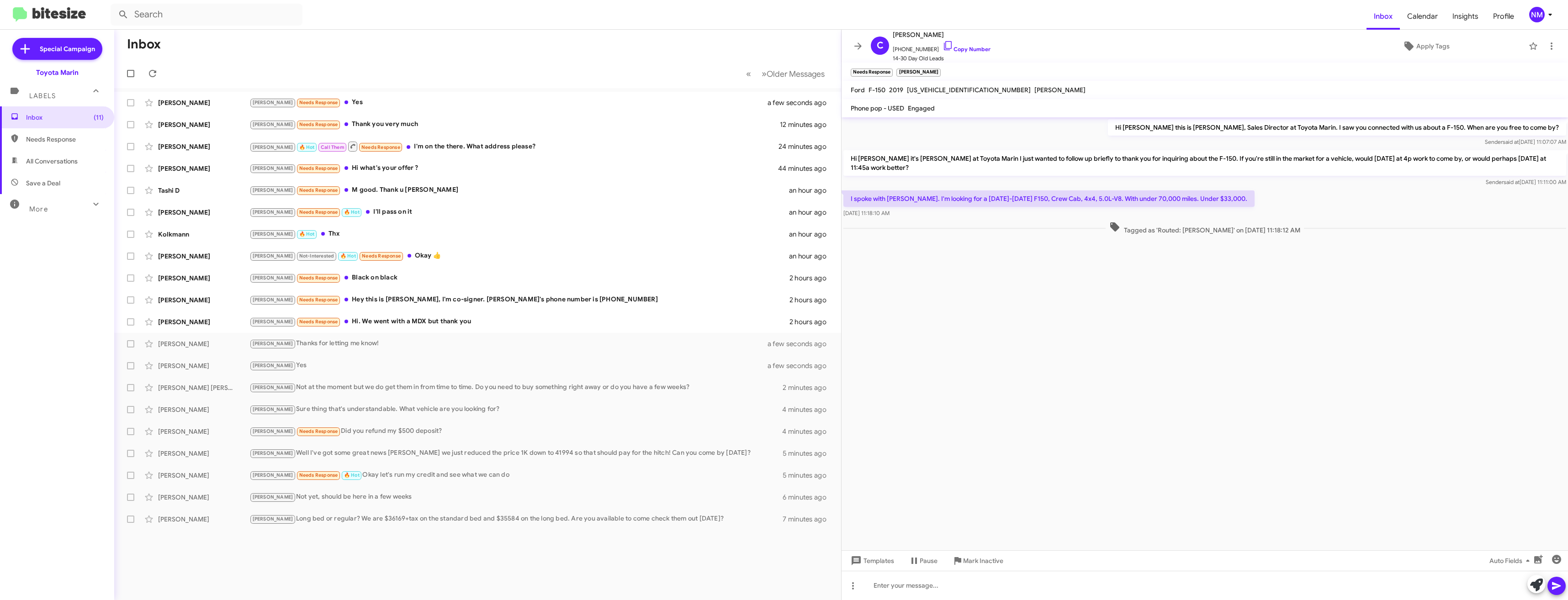
click at [1019, 391] on cdk-virtual-scroll-viewport "Hi Charlie this is Nathan Myler, Sales Director at Toyota Marin. I saw you conn…" at bounding box center [1205, 334] width 726 height 433
click at [952, 591] on div at bounding box center [1205, 585] width 726 height 29
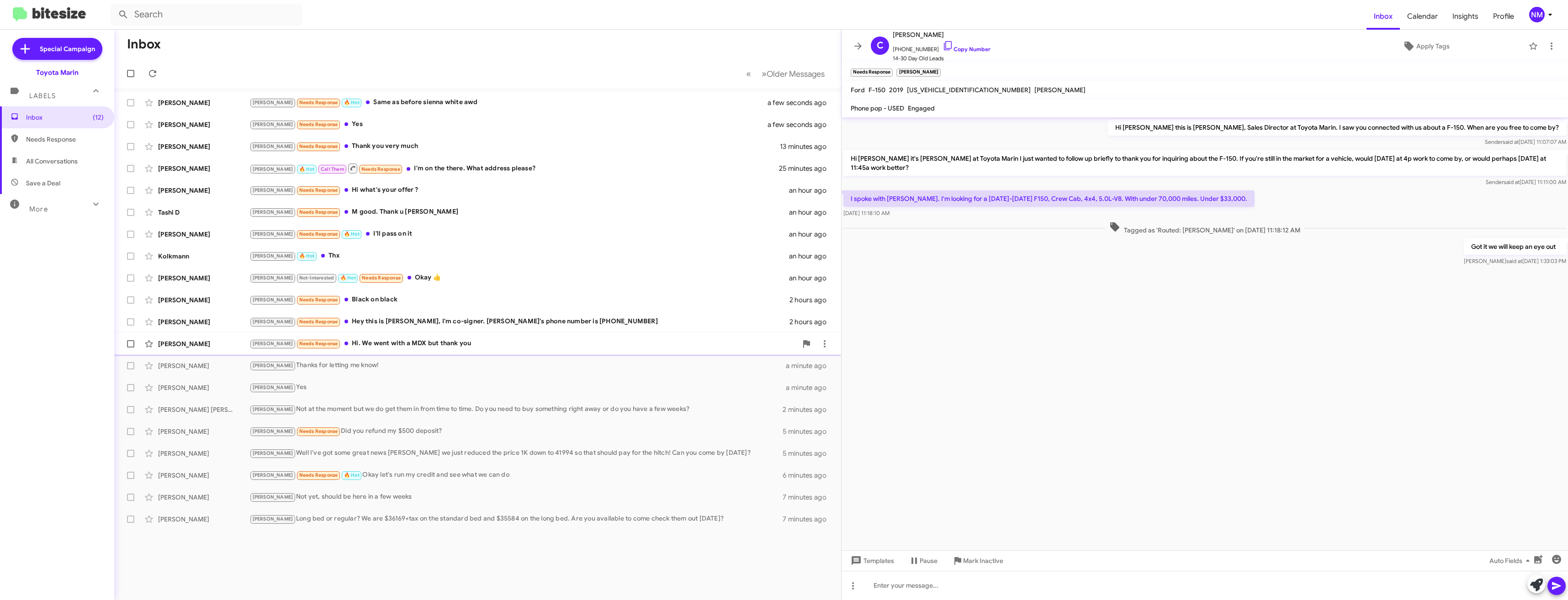
click at [387, 348] on div "Joel Needs Response Hi. We went with a MDX but thank you" at bounding box center [523, 343] width 548 height 10
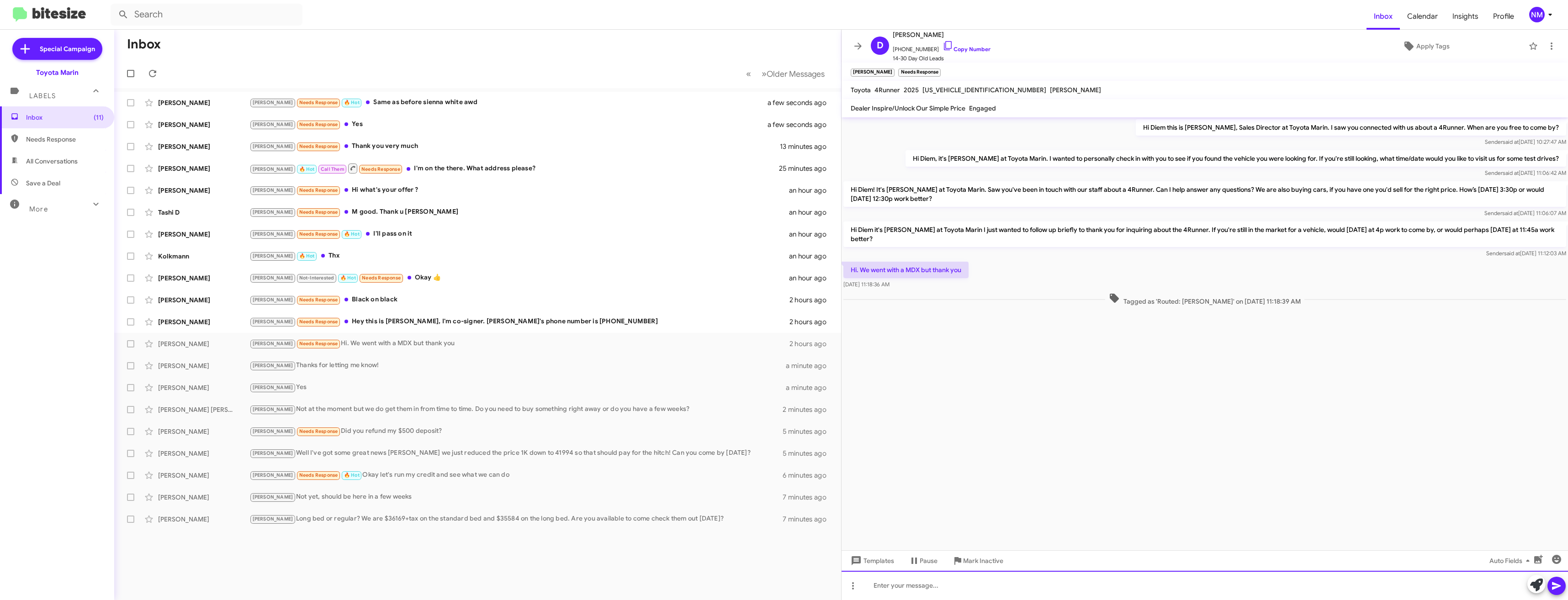
click at [953, 599] on div at bounding box center [1205, 585] width 726 height 29
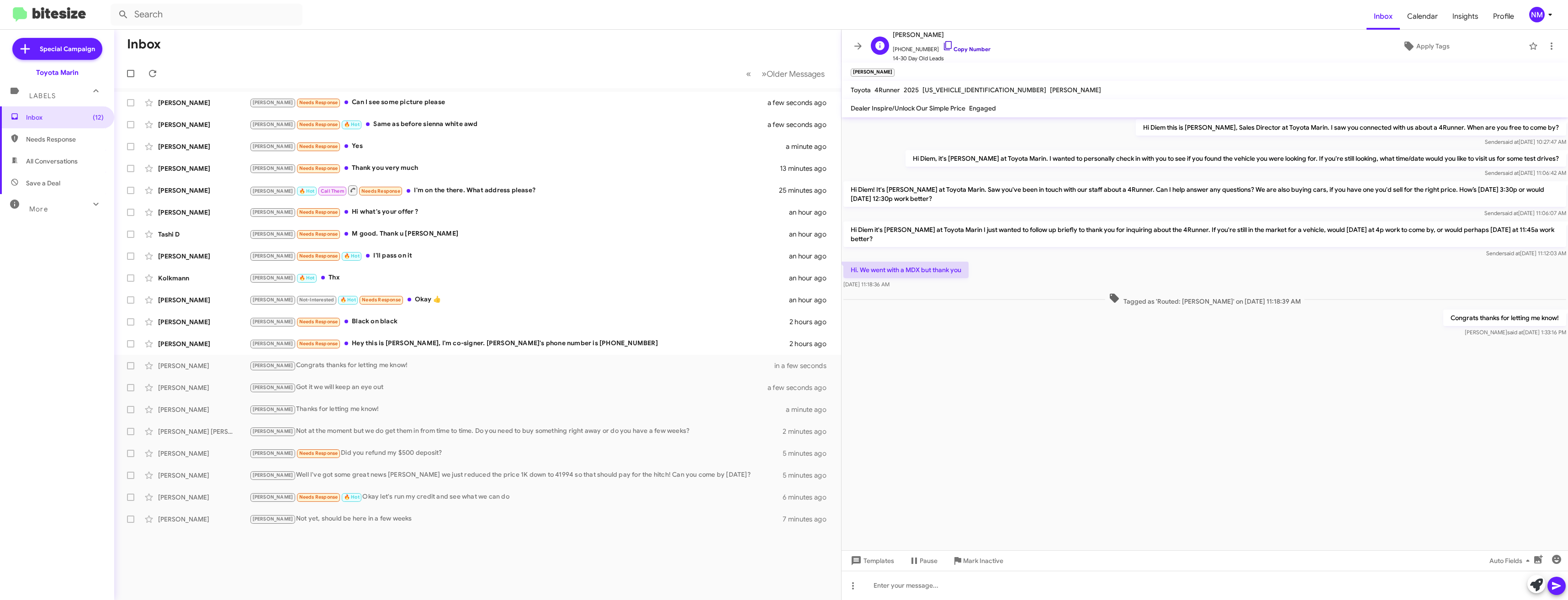
click at [956, 52] on link "Copy Number" at bounding box center [966, 49] width 48 height 7
click at [340, 315] on div "Gareth Stamp Joel Needs Response Black on black 2 hours ago" at bounding box center [478, 322] width 712 height 18
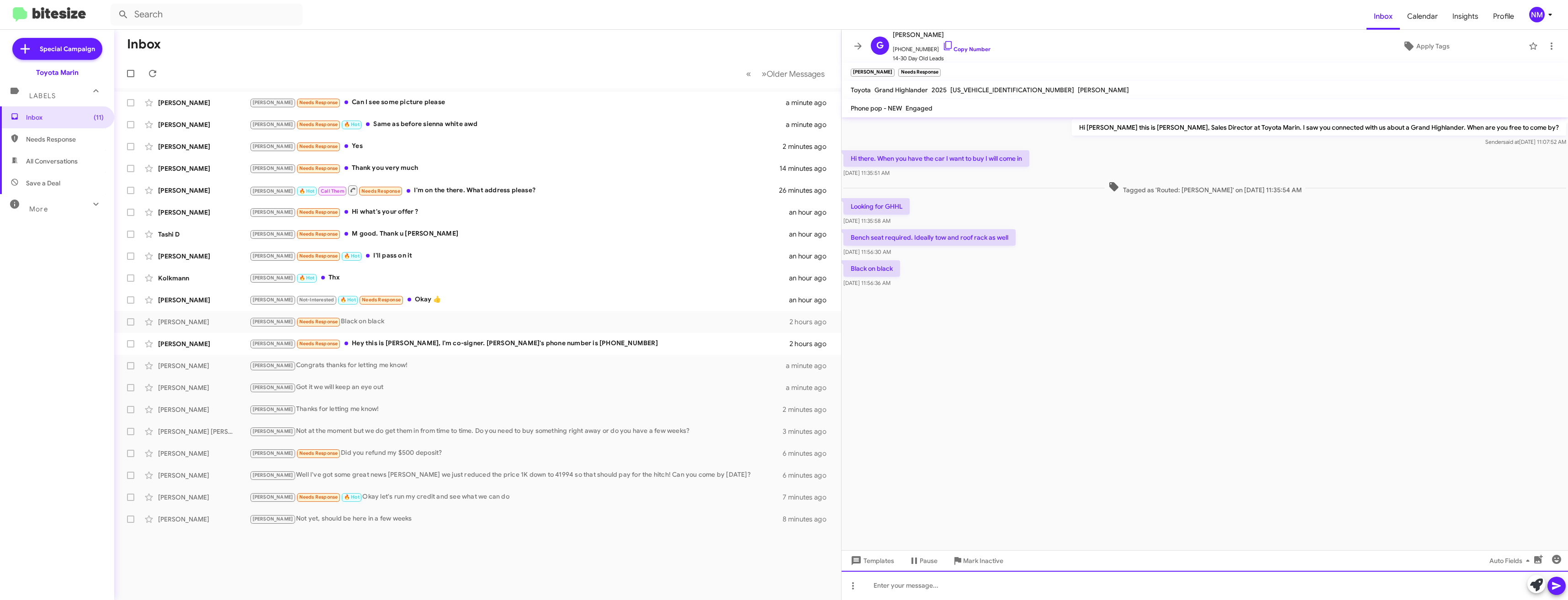
click at [901, 590] on div at bounding box center [1205, 585] width 726 height 29
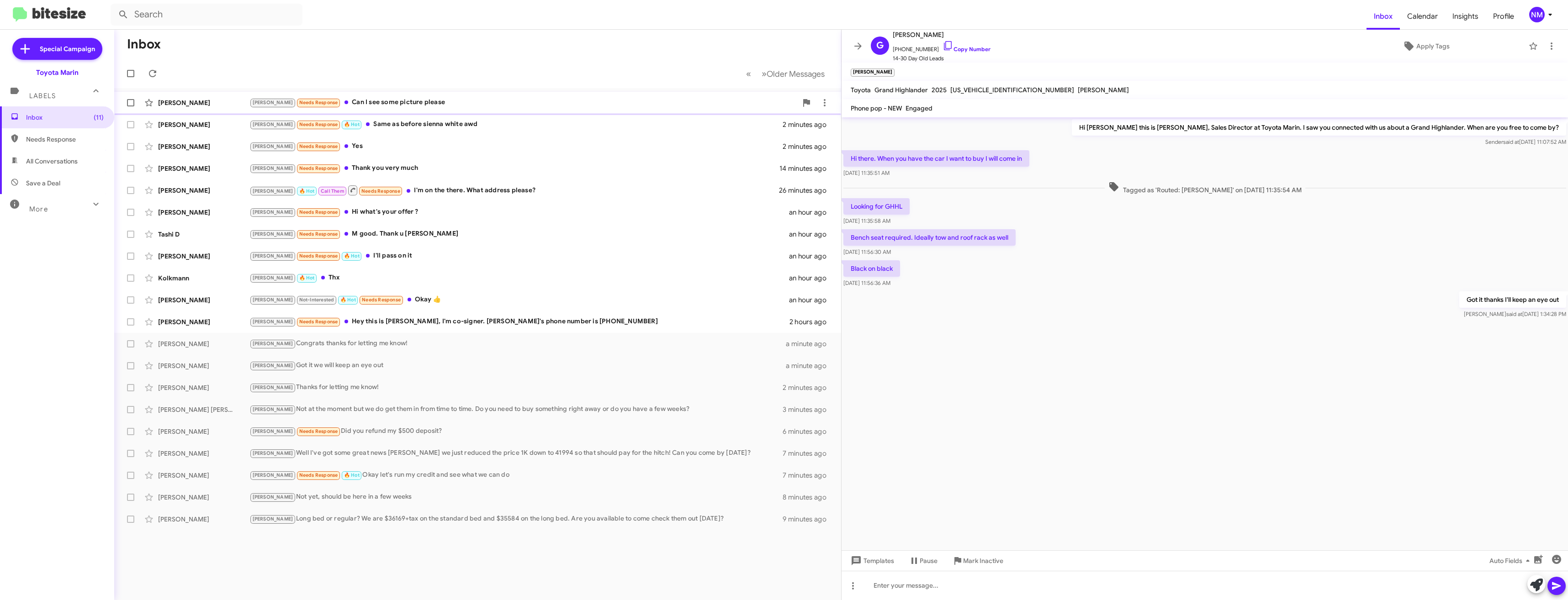
click at [369, 100] on div "Joel Needs Response Can I see some picture please" at bounding box center [523, 102] width 548 height 10
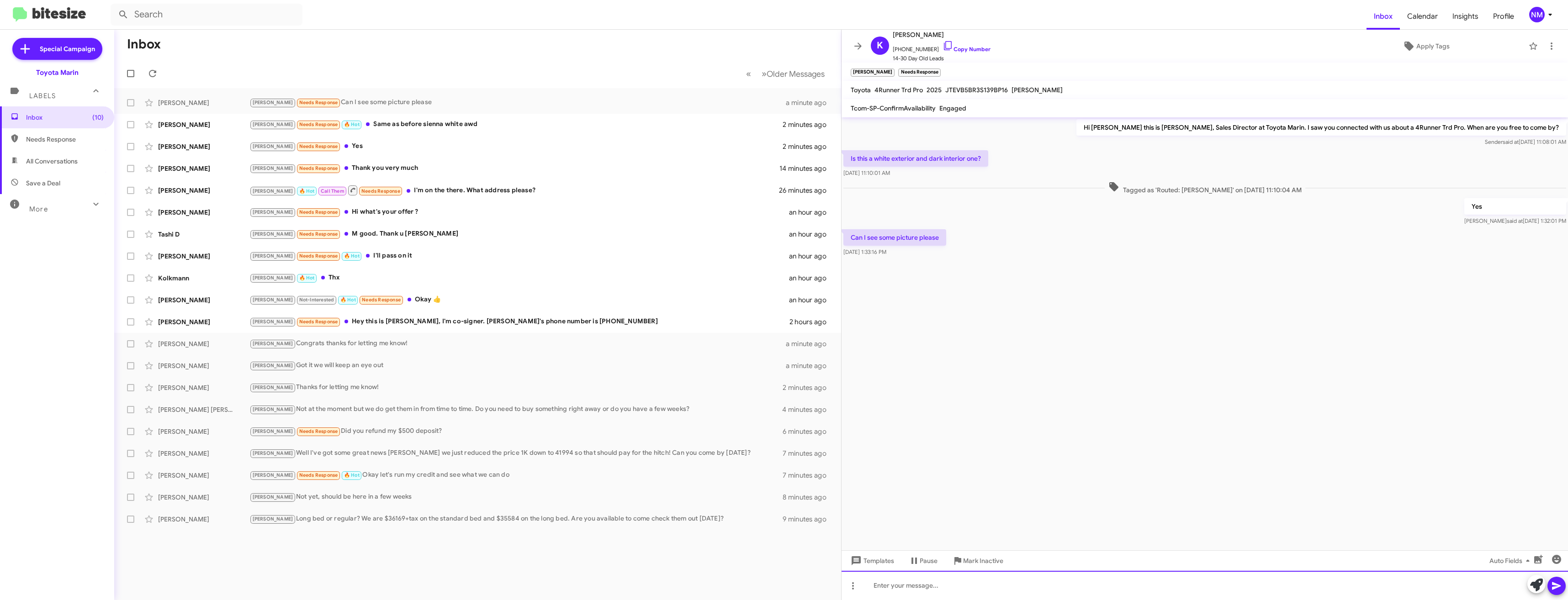
click at [947, 574] on div at bounding box center [1205, 585] width 726 height 29
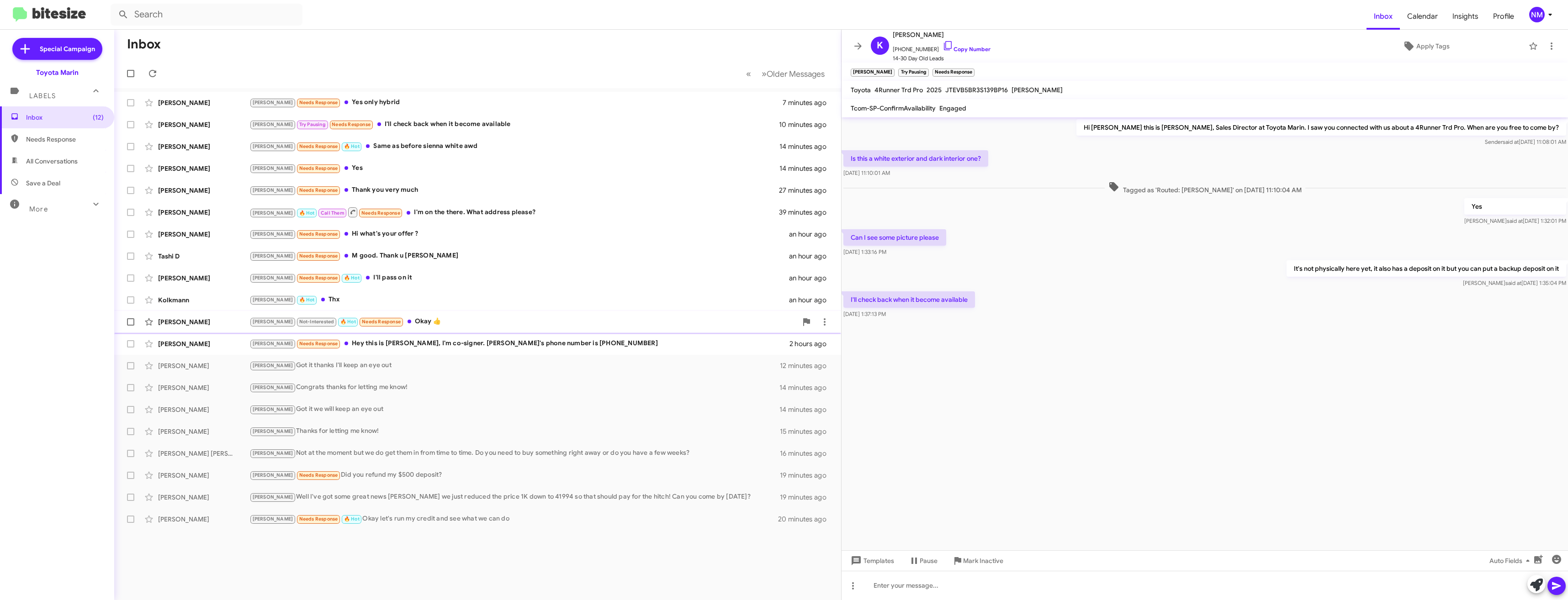
click at [429, 319] on div "Tony Not-Interested 🔥 Hot Needs Response Okay 👍" at bounding box center [523, 321] width 548 height 10
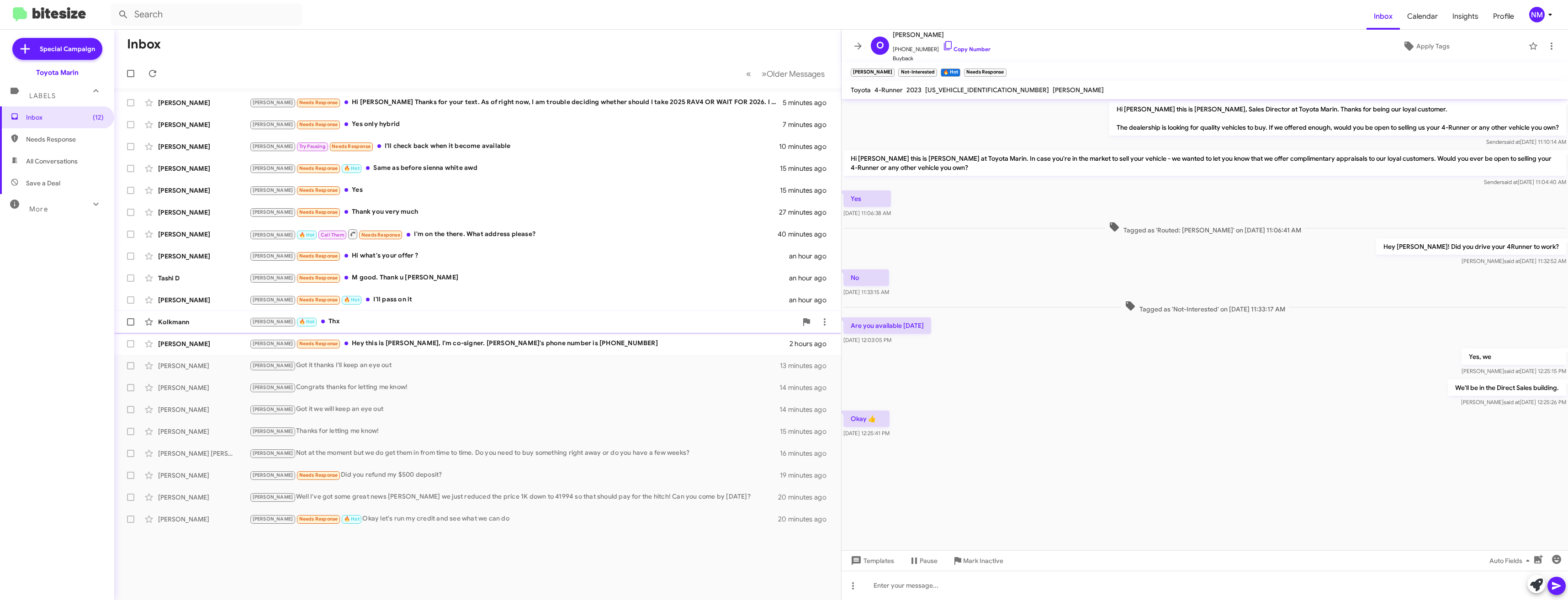
click at [345, 319] on div "Tony 🔥 Hot Thx" at bounding box center [523, 321] width 548 height 10
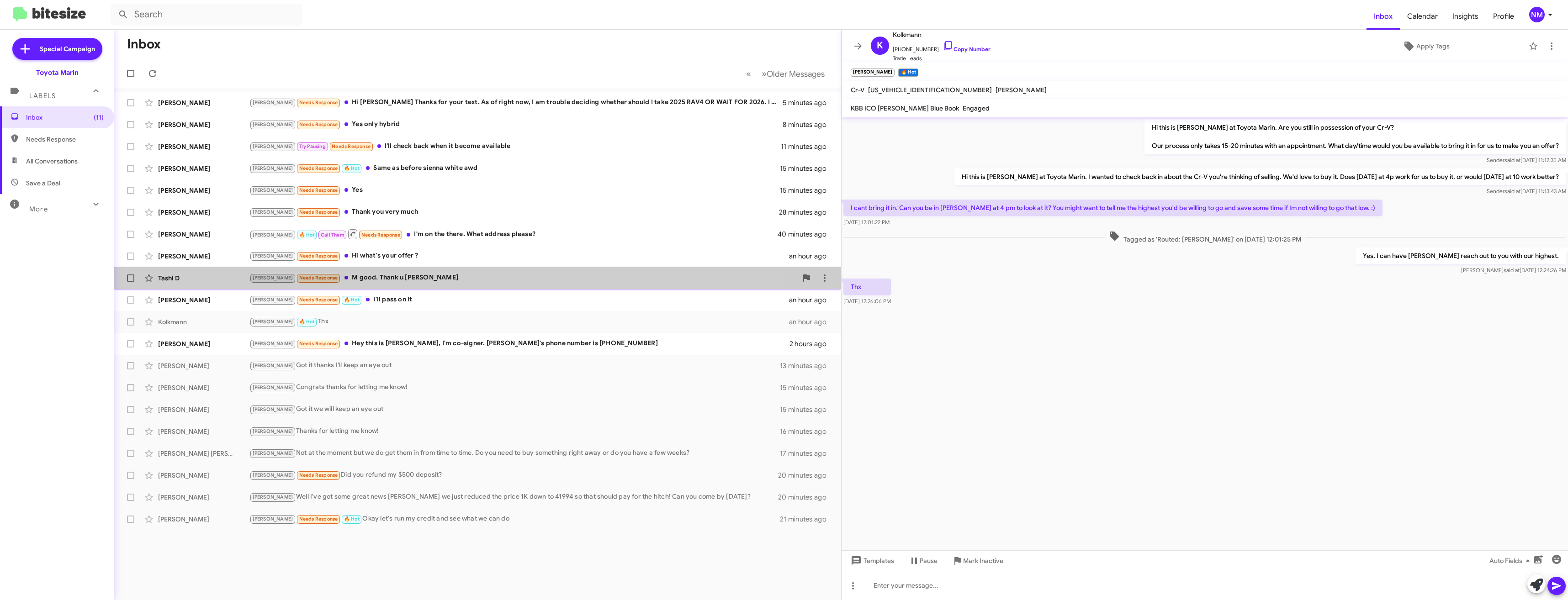
click at [348, 272] on div "Tashi D Joel Needs Response M good. Thank u Nathan an hour ago" at bounding box center [478, 278] width 712 height 18
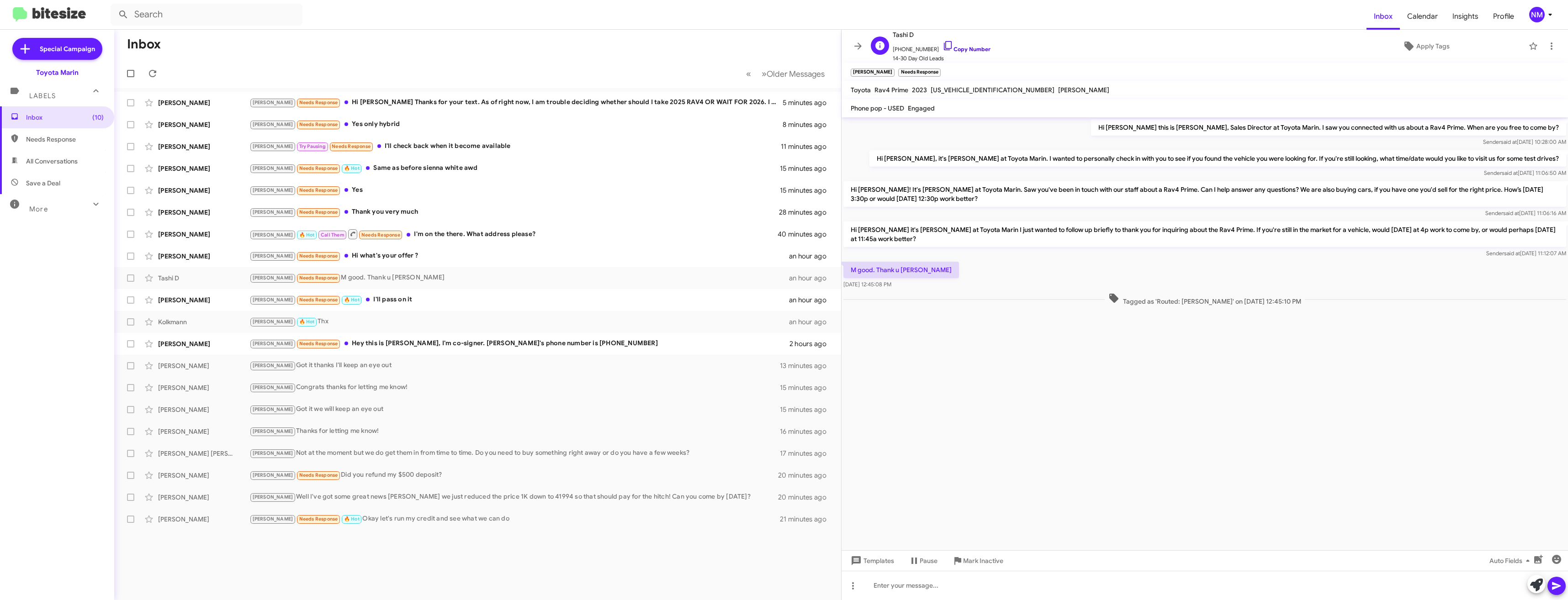
click at [961, 49] on link "Copy Number" at bounding box center [966, 49] width 48 height 7
click at [330, 128] on div "Joel Needs Response Yes only hybrid" at bounding box center [523, 124] width 548 height 10
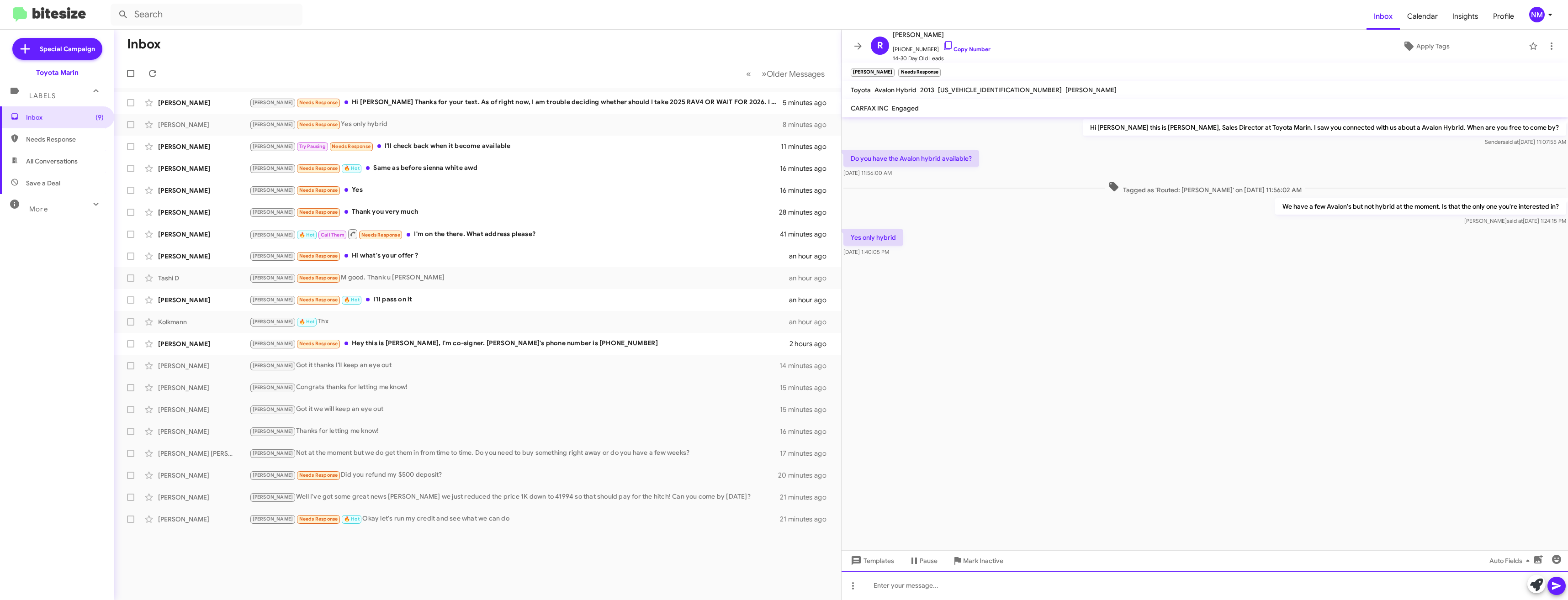
click at [975, 587] on div at bounding box center [1205, 585] width 726 height 29
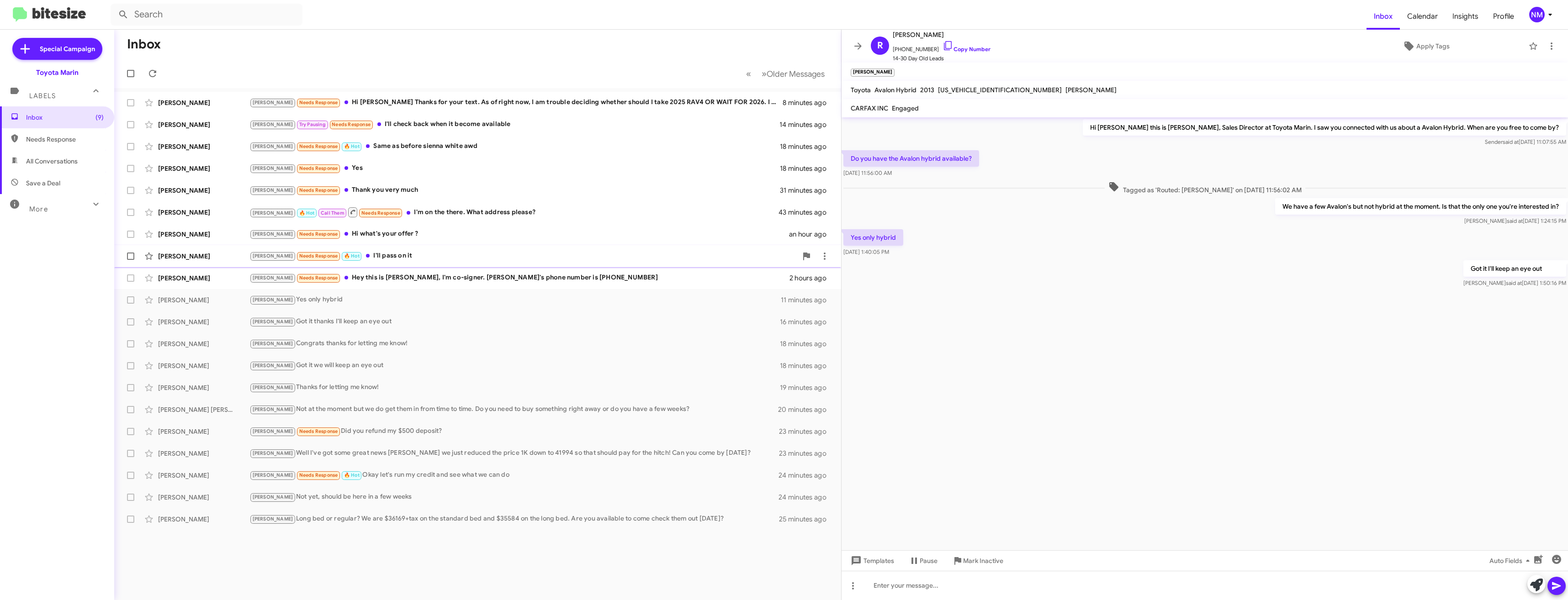
click at [385, 254] on div "Joel Needs Response 🔥 Hot I'll pass on it" at bounding box center [523, 256] width 548 height 10
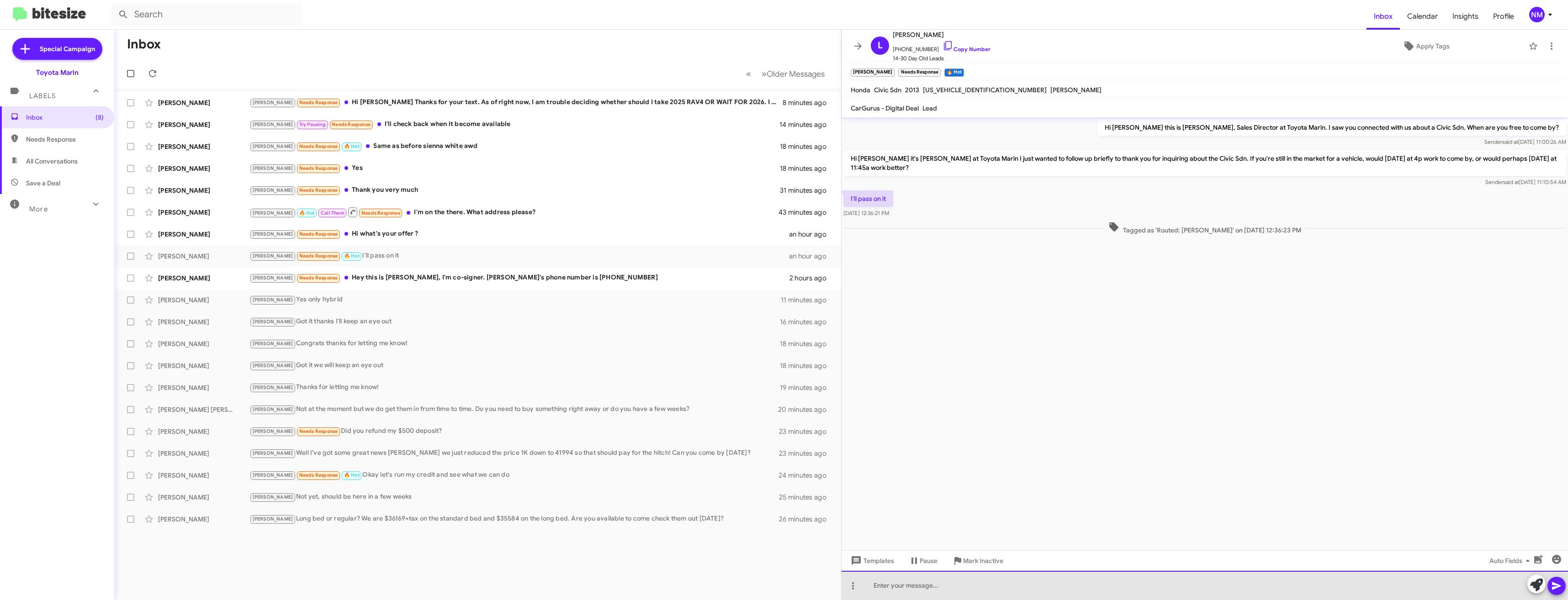
click at [910, 585] on div at bounding box center [1205, 585] width 726 height 29
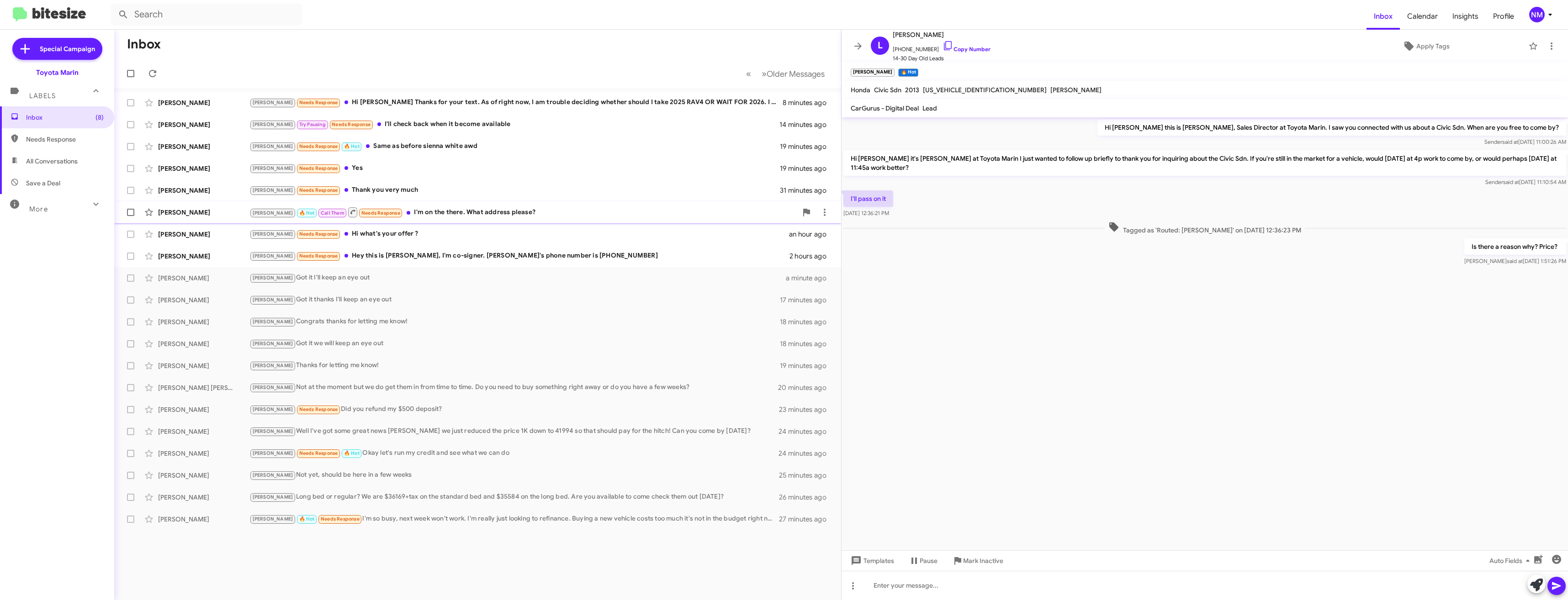
click at [491, 220] on div "Martin Gottlieb Tony 🔥 Hot Call Them Needs Response I'm on the there. What addr…" at bounding box center [478, 212] width 712 height 18
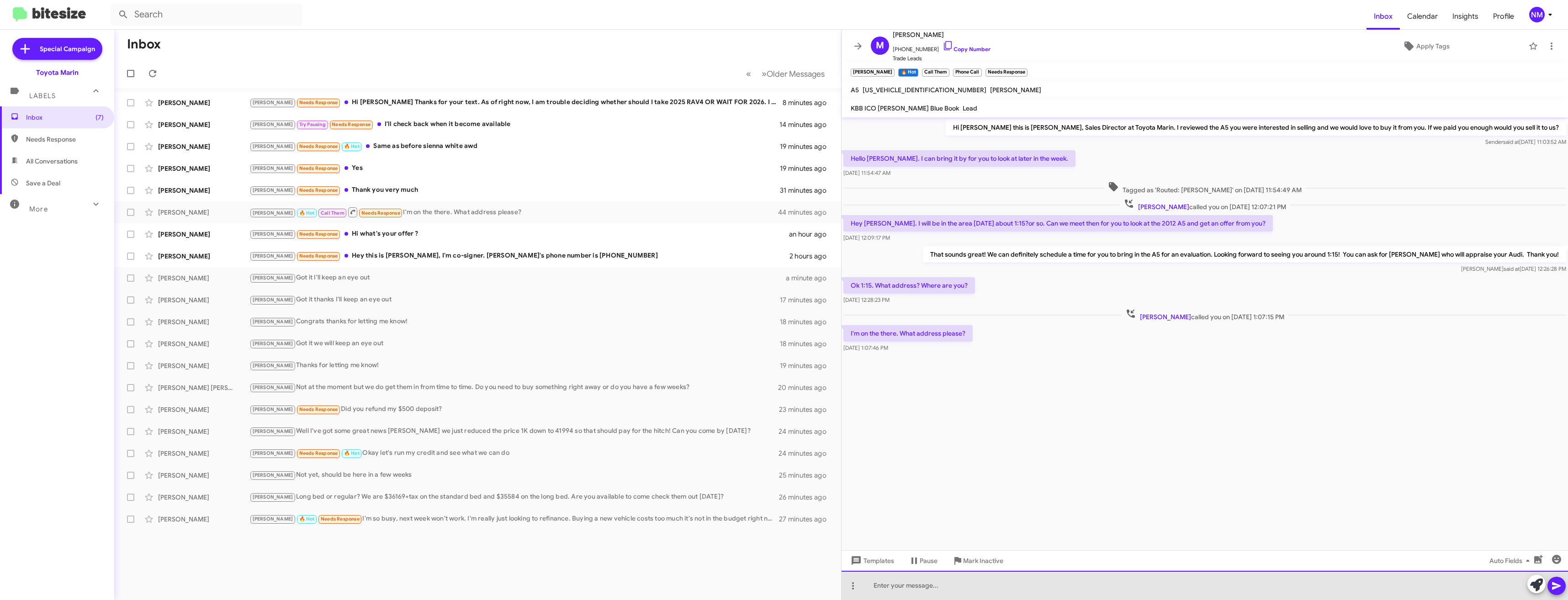
click at [984, 582] on div at bounding box center [1205, 585] width 726 height 29
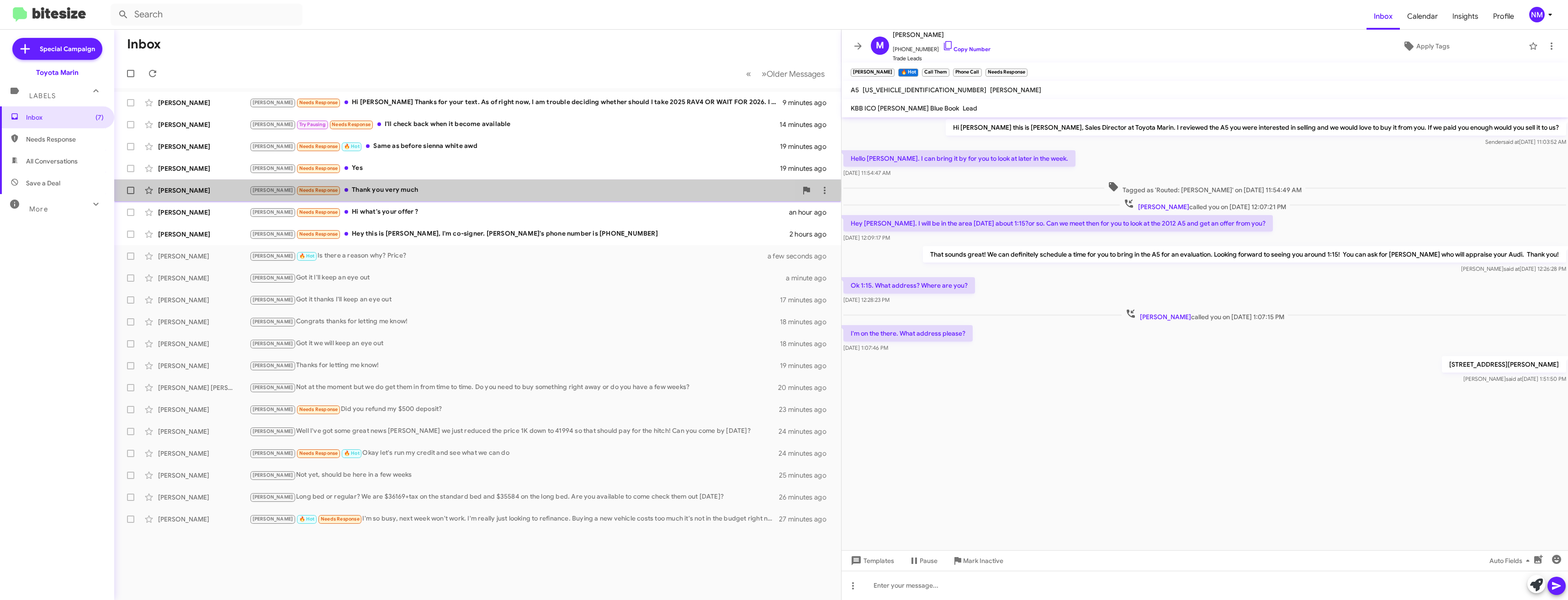
click at [354, 189] on div "Tony Needs Response Thank you very much" at bounding box center [523, 190] width 548 height 10
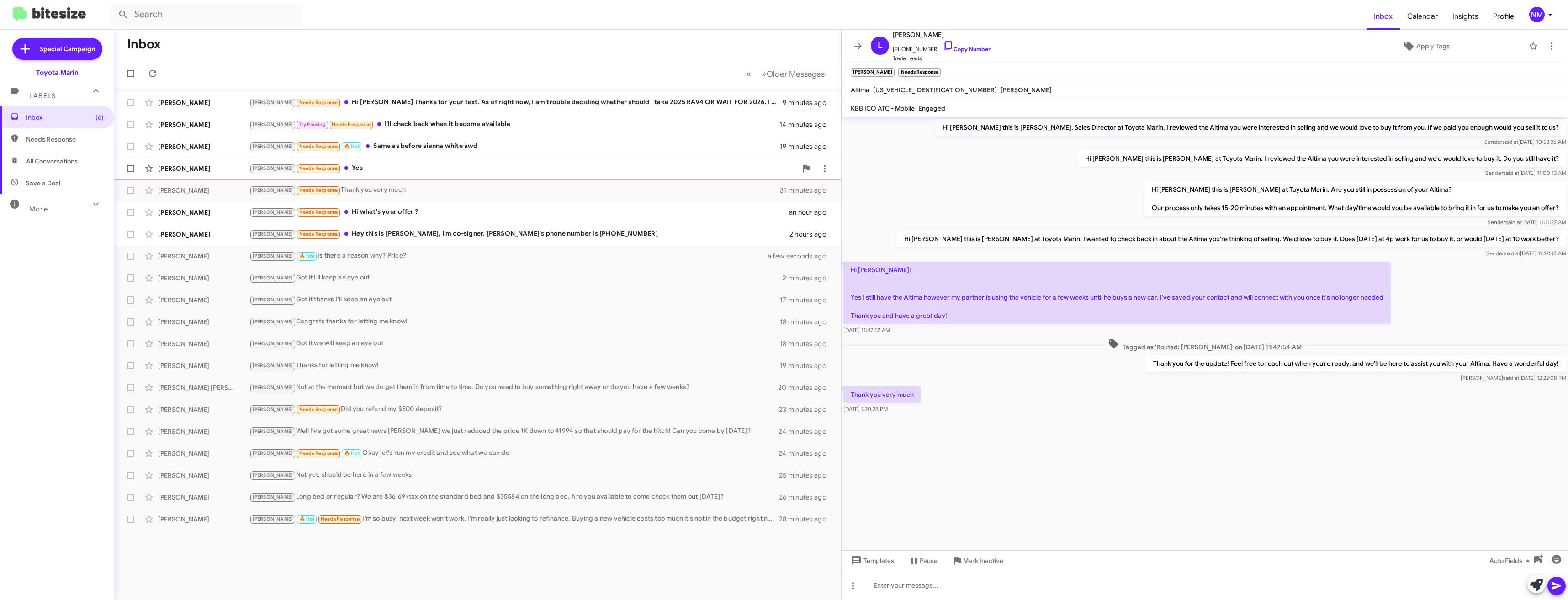
click at [333, 167] on div "Joel Needs Response Yes" at bounding box center [523, 168] width 548 height 10
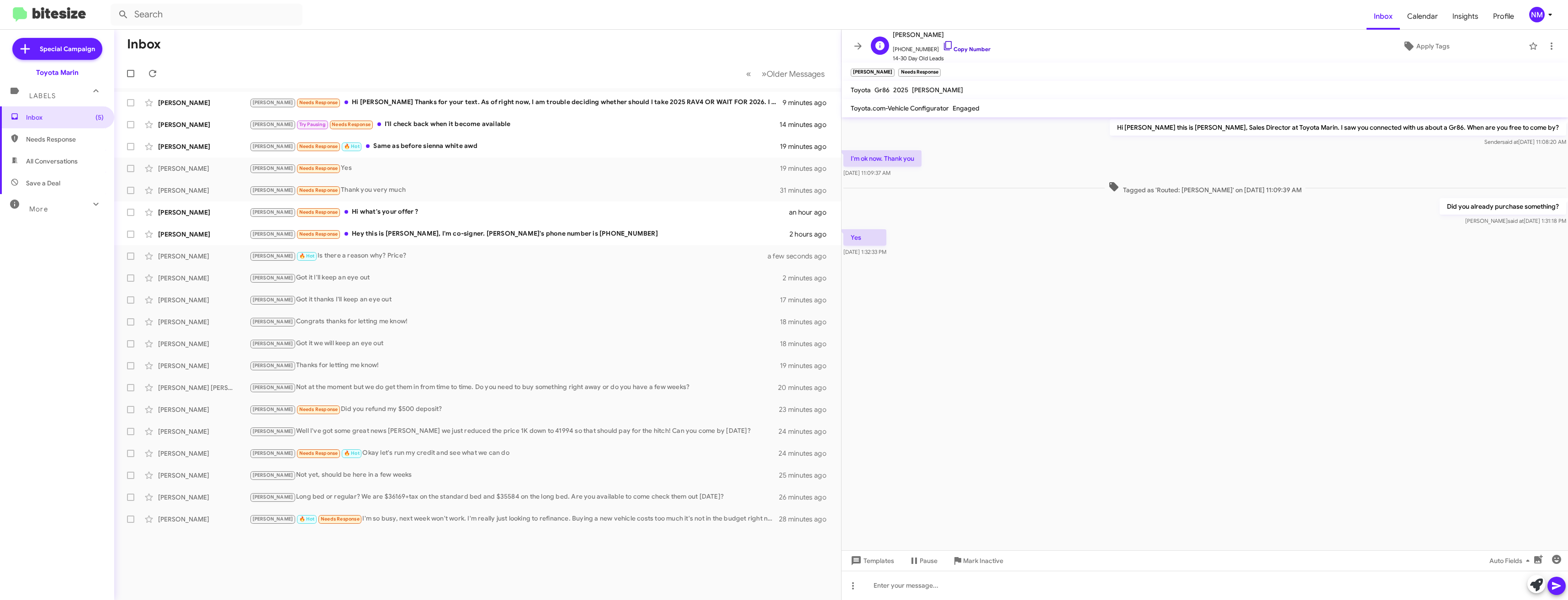
click at [956, 51] on link "Copy Number" at bounding box center [966, 49] width 48 height 7
click at [393, 219] on div "Adrian Antillon Montes Tony Needs Response Hi what's your offer ? an hour ago" at bounding box center [478, 212] width 712 height 18
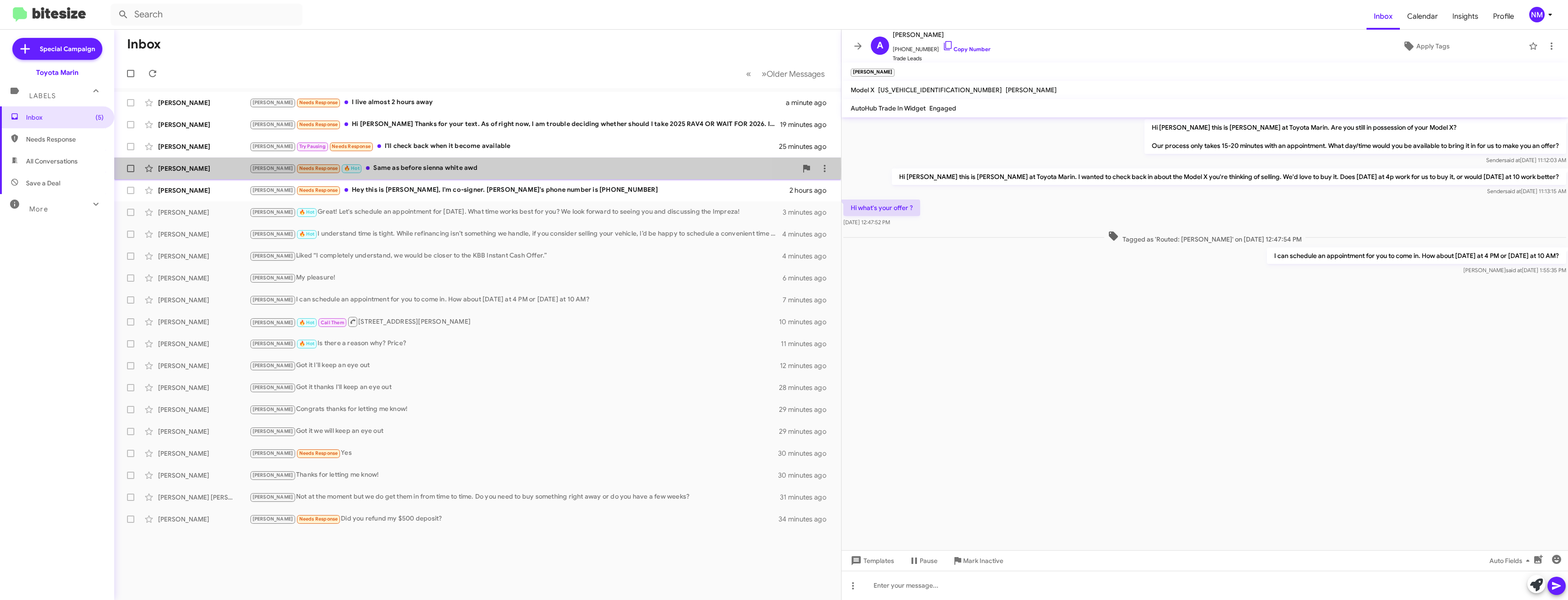
click at [401, 169] on div "[PERSON_NAME] Needs Response 🔥 Hot Same as before sienna white awd" at bounding box center [523, 168] width 548 height 10
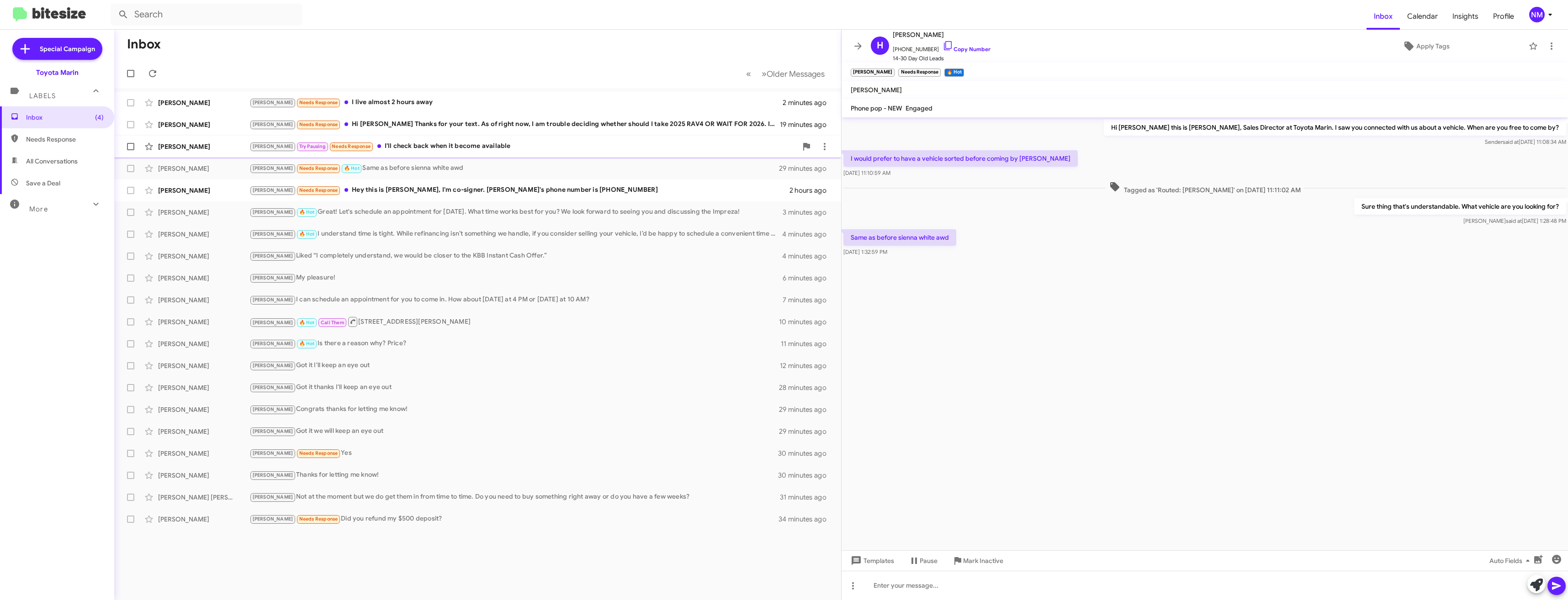
click at [419, 147] on div "[PERSON_NAME] Pausing Needs Response I'll check back when it become available" at bounding box center [523, 146] width 548 height 10
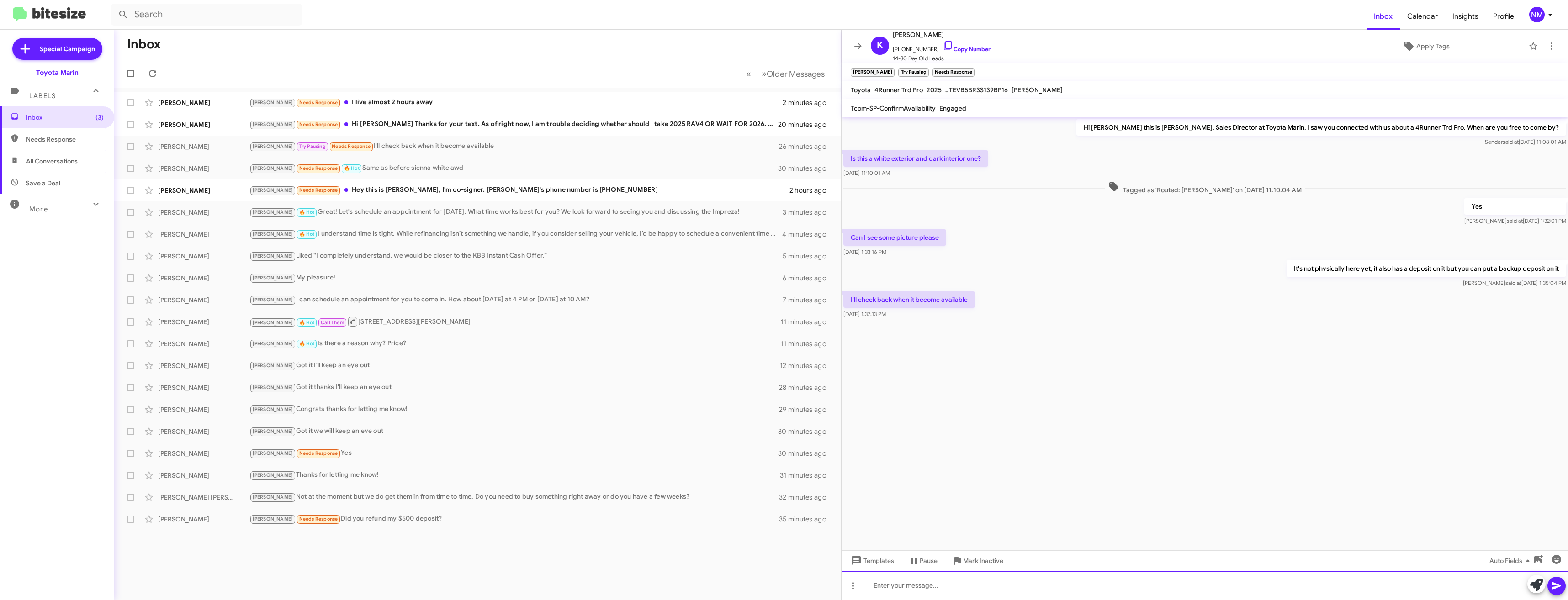
click at [937, 587] on div at bounding box center [1205, 585] width 726 height 29
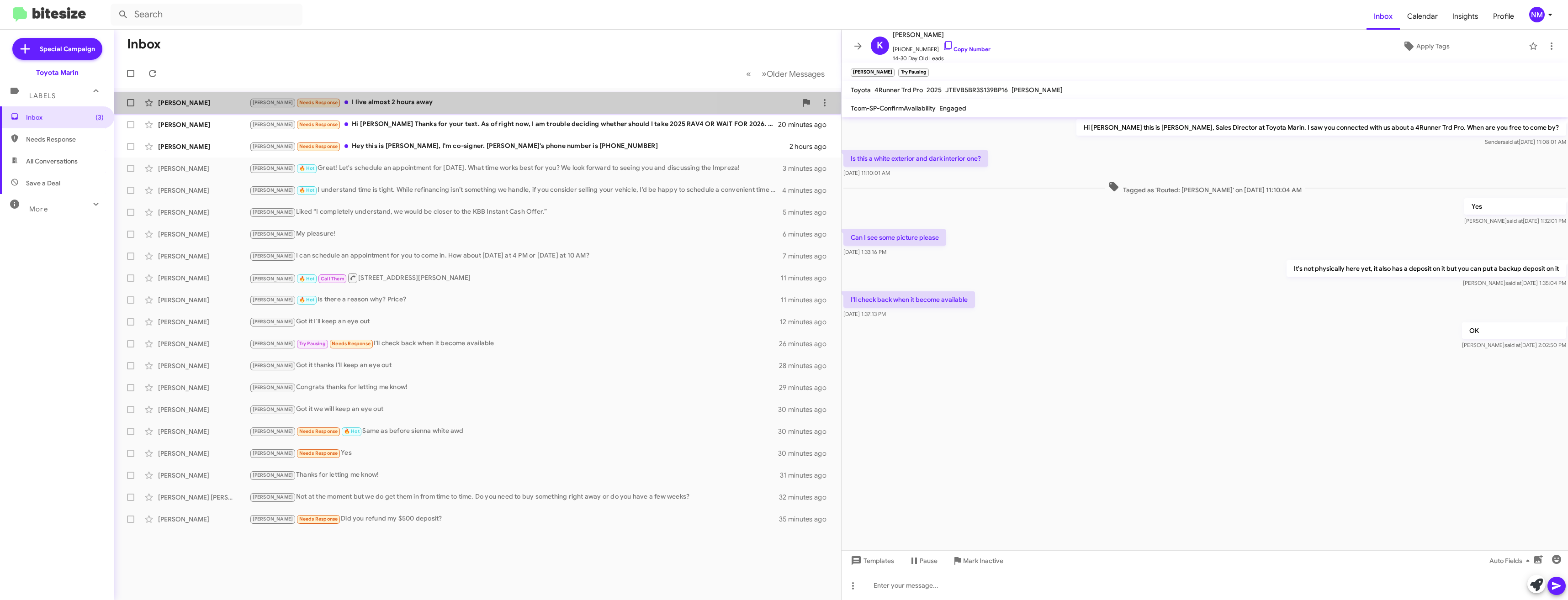
click at [373, 100] on div "[PERSON_NAME] Needs Response I live almost 2 hours away" at bounding box center [523, 102] width 548 height 10
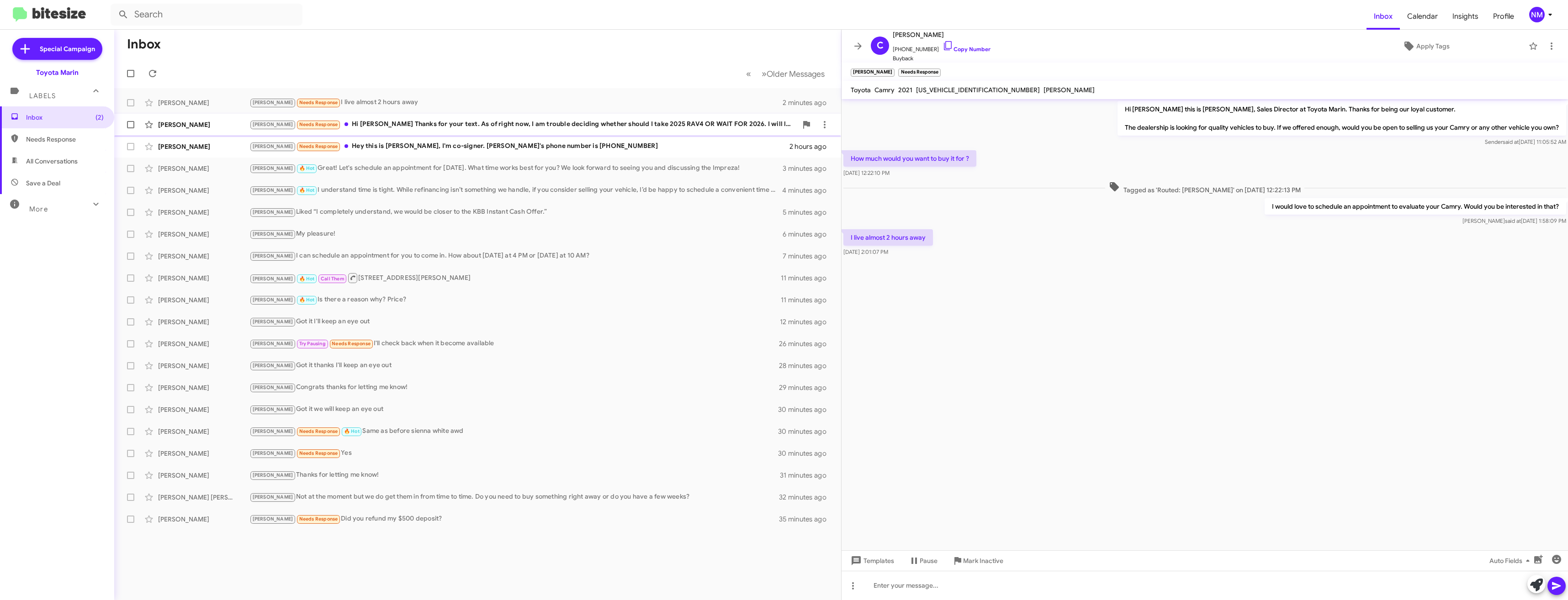
click at [490, 124] on div "[PERSON_NAME] Needs Response Hi [PERSON_NAME] Thanks for your text. As of right…" at bounding box center [523, 124] width 548 height 10
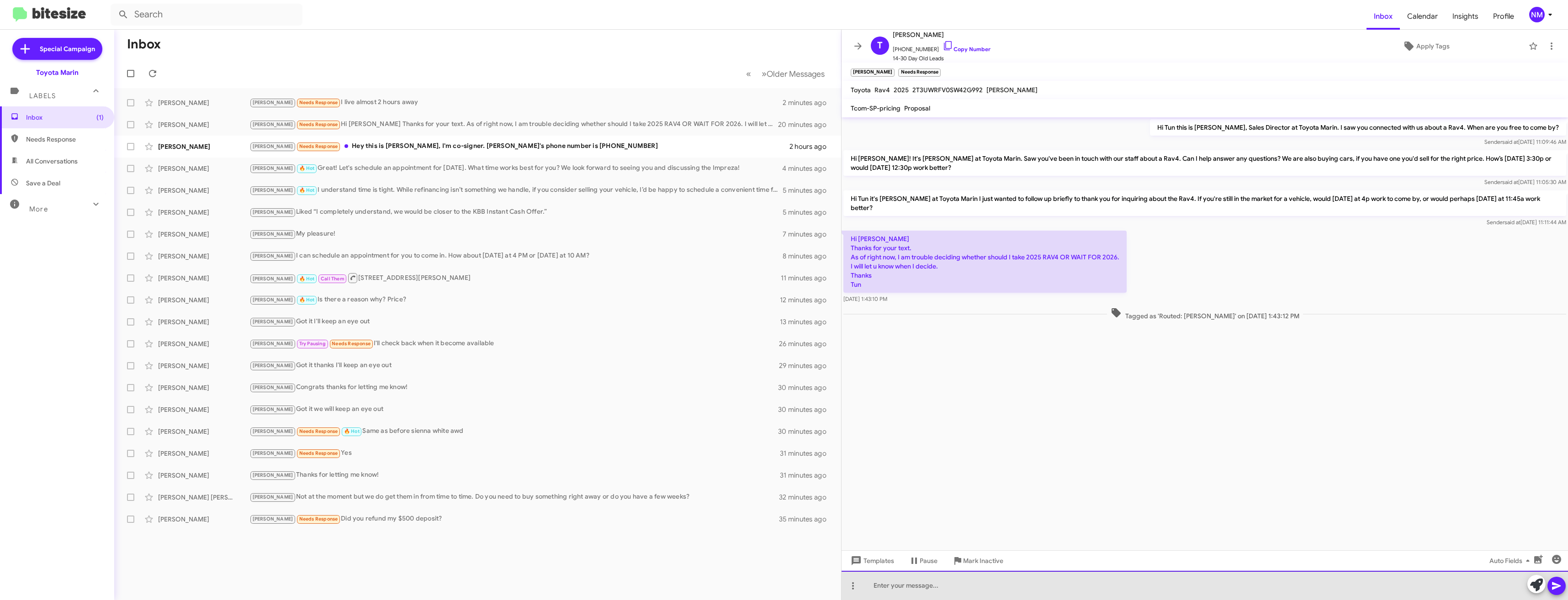
click at [975, 581] on div at bounding box center [1205, 585] width 726 height 29
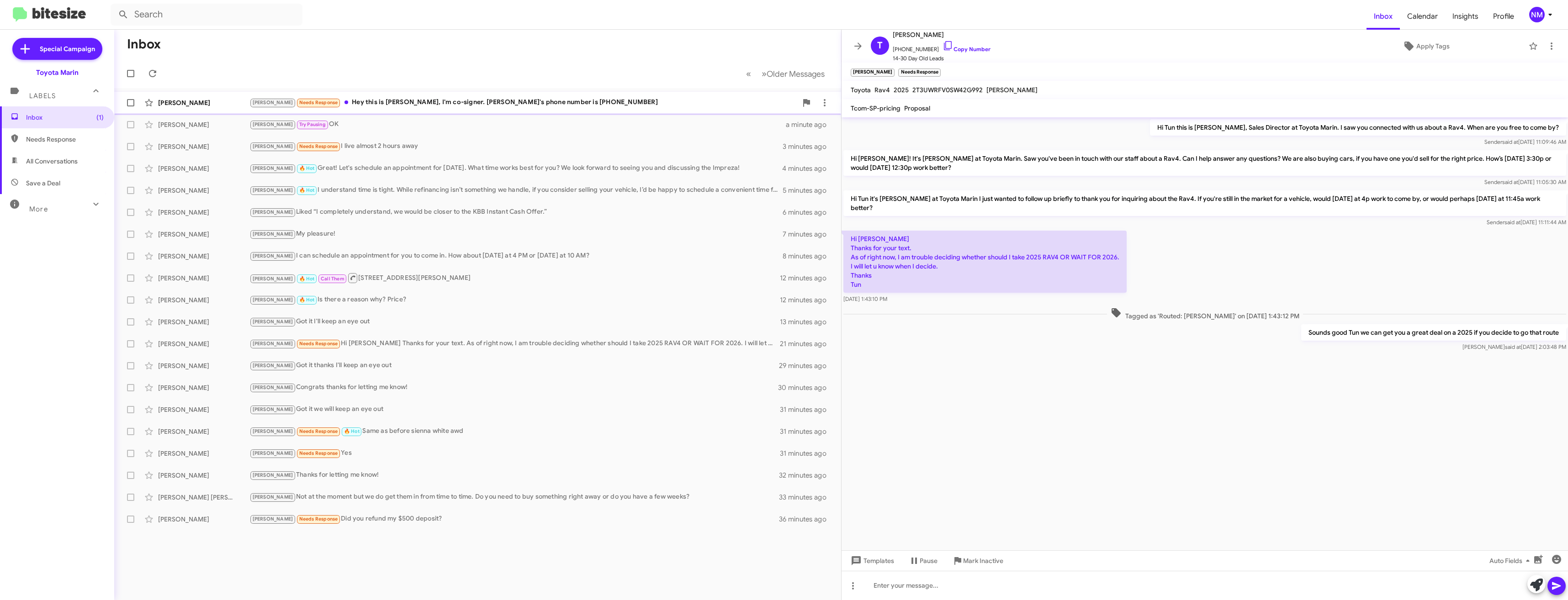
click at [450, 103] on div "[PERSON_NAME] Needs Response Hey this is [PERSON_NAME], I'm co-signer. [PERSON_…" at bounding box center [523, 102] width 548 height 10
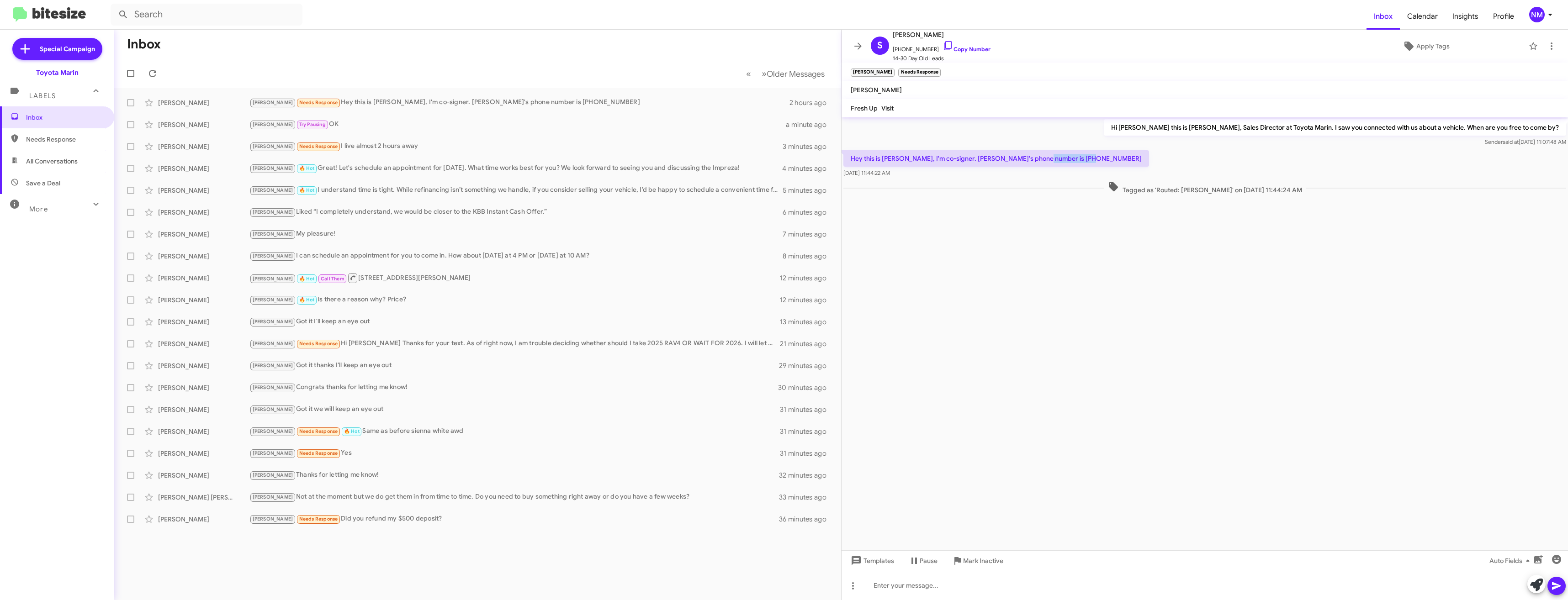
drag, startPoint x: 1065, startPoint y: 159, endPoint x: 1023, endPoint y: 160, distance: 42.0
click at [1023, 160] on p "Hey this is [PERSON_NAME], I'm co-signer. [PERSON_NAME]'s phone number is [PHON…" at bounding box center [996, 158] width 306 height 16
copy p "[PHONE_NUMBER]"
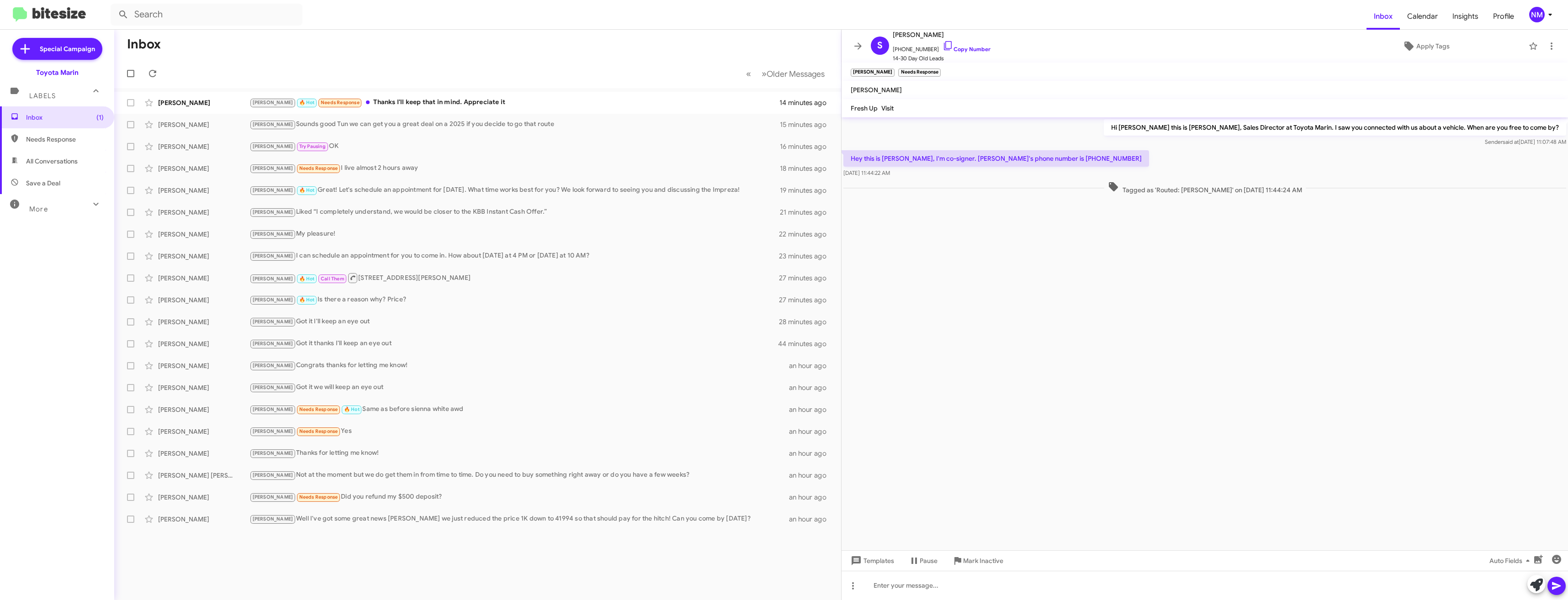
click at [1006, 302] on cdk-virtual-scroll-viewport "Hi [PERSON_NAME] this is [PERSON_NAME], Sales Director at Toyota Marin. I saw y…" at bounding box center [1205, 334] width 726 height 433
click at [463, 104] on div "[PERSON_NAME] 🔥 Hot Needs Response Thanks I'll keep that in mind. Appreciate it" at bounding box center [523, 102] width 548 height 10
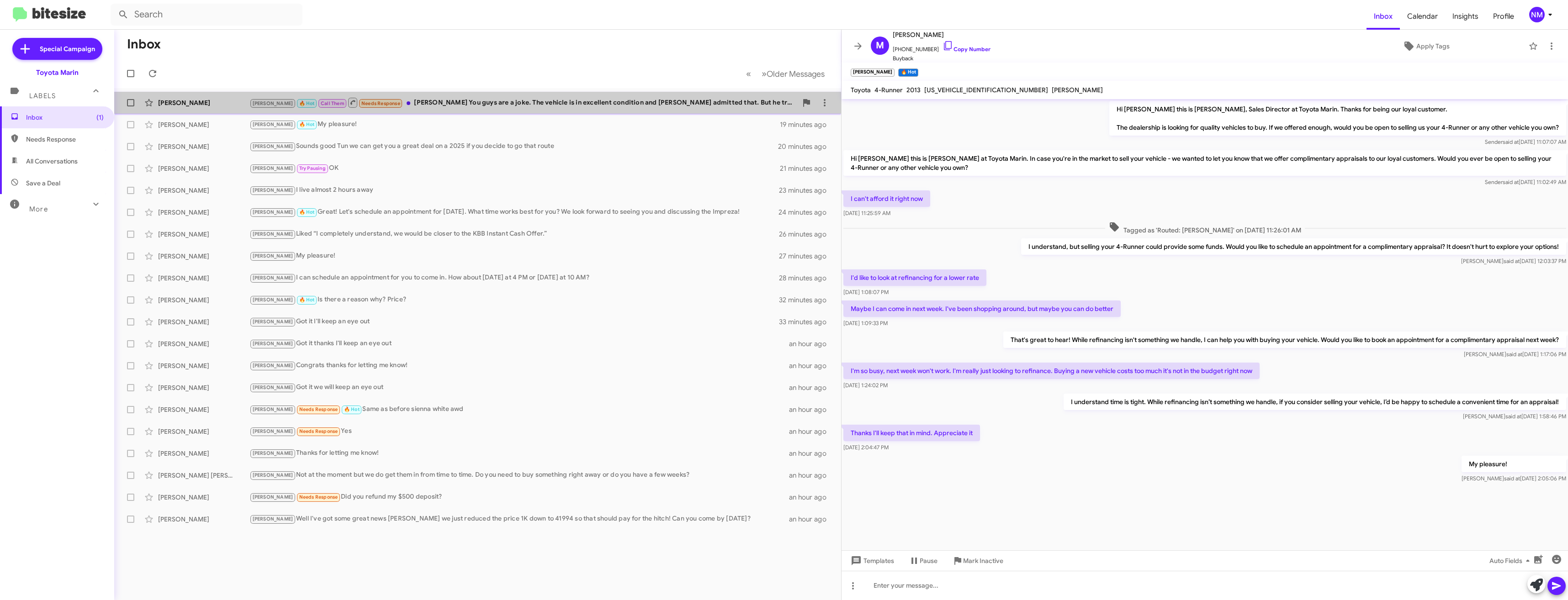
click at [532, 109] on div "[PERSON_NAME] [PERSON_NAME] 🔥 Hot Call Them Needs Response [PERSON_NAME] You gu…" at bounding box center [478, 103] width 712 height 18
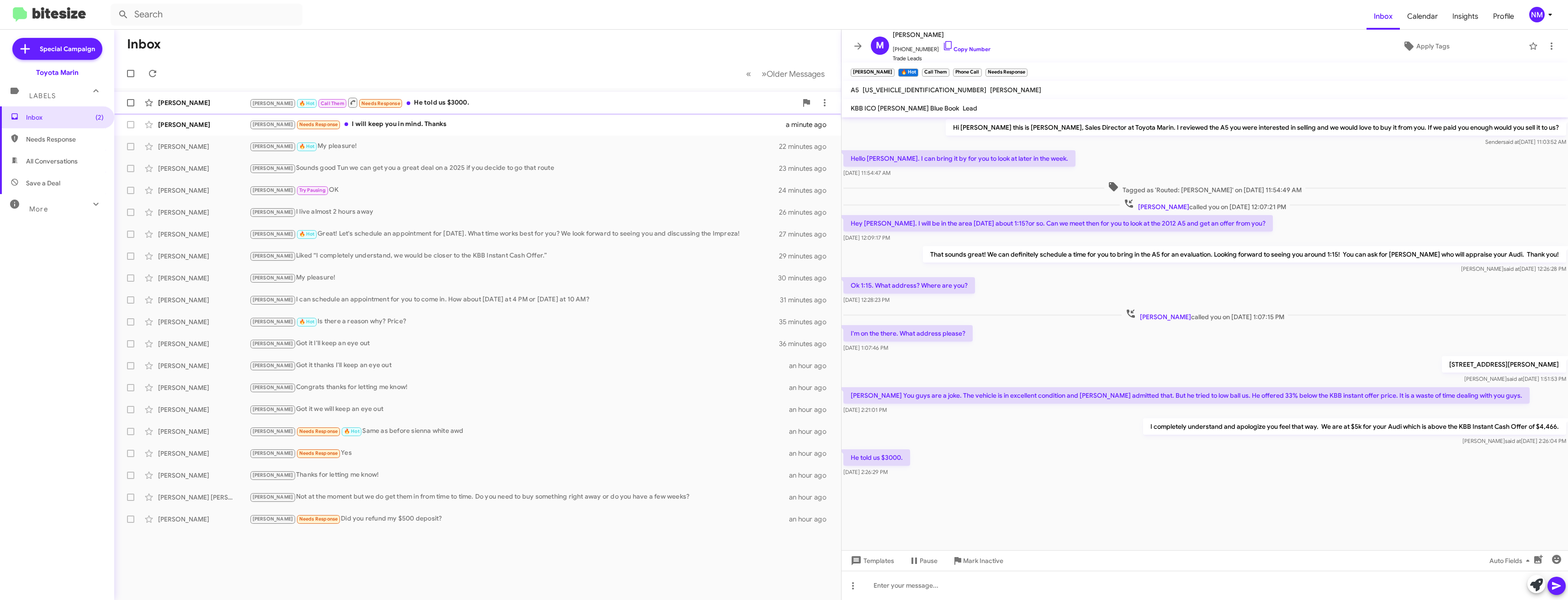
click at [417, 102] on div "[PERSON_NAME] 🔥 Hot Call Them Needs Response He told us $3000." at bounding box center [523, 102] width 548 height 12
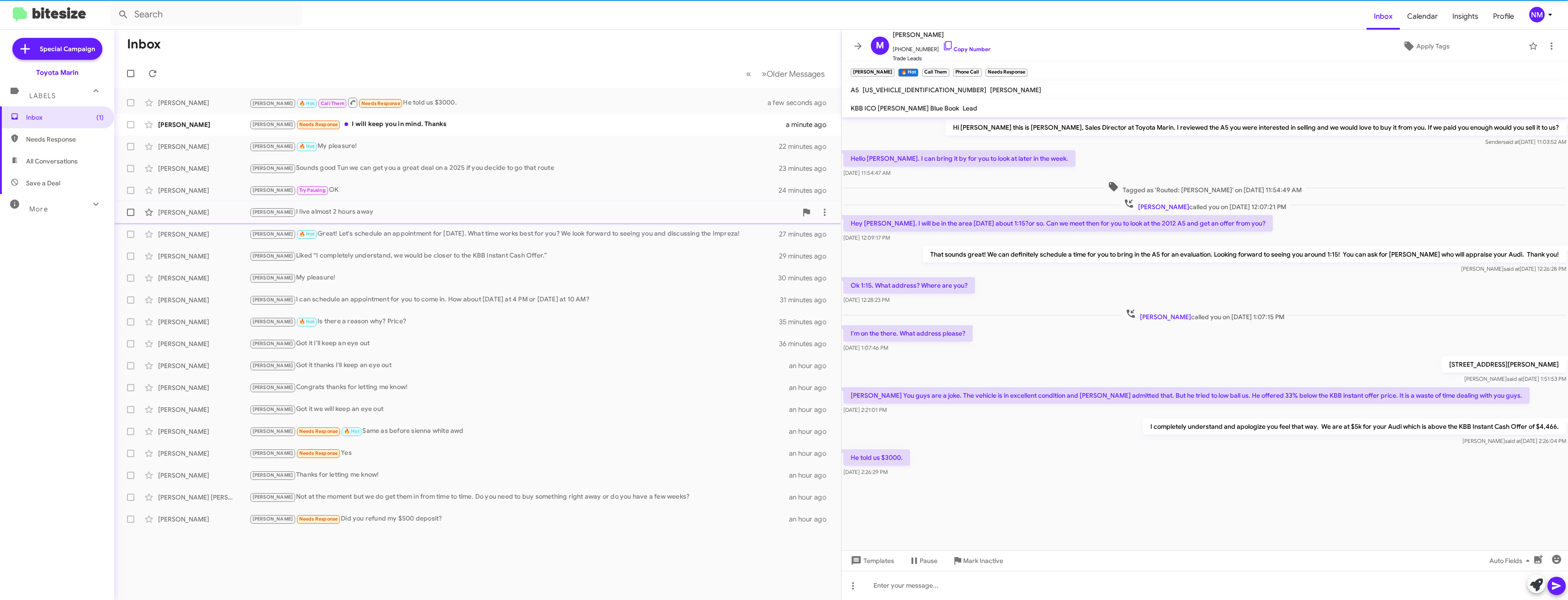
drag, startPoint x: 383, startPoint y: 118, endPoint x: 473, endPoint y: 211, distance: 129.4
click at [383, 118] on div "[PERSON_NAME] [PERSON_NAME] Needs Response I will keep you in mind. Thanks a mi…" at bounding box center [478, 125] width 712 height 18
